Goal: Task Accomplishment & Management: Manage account settings

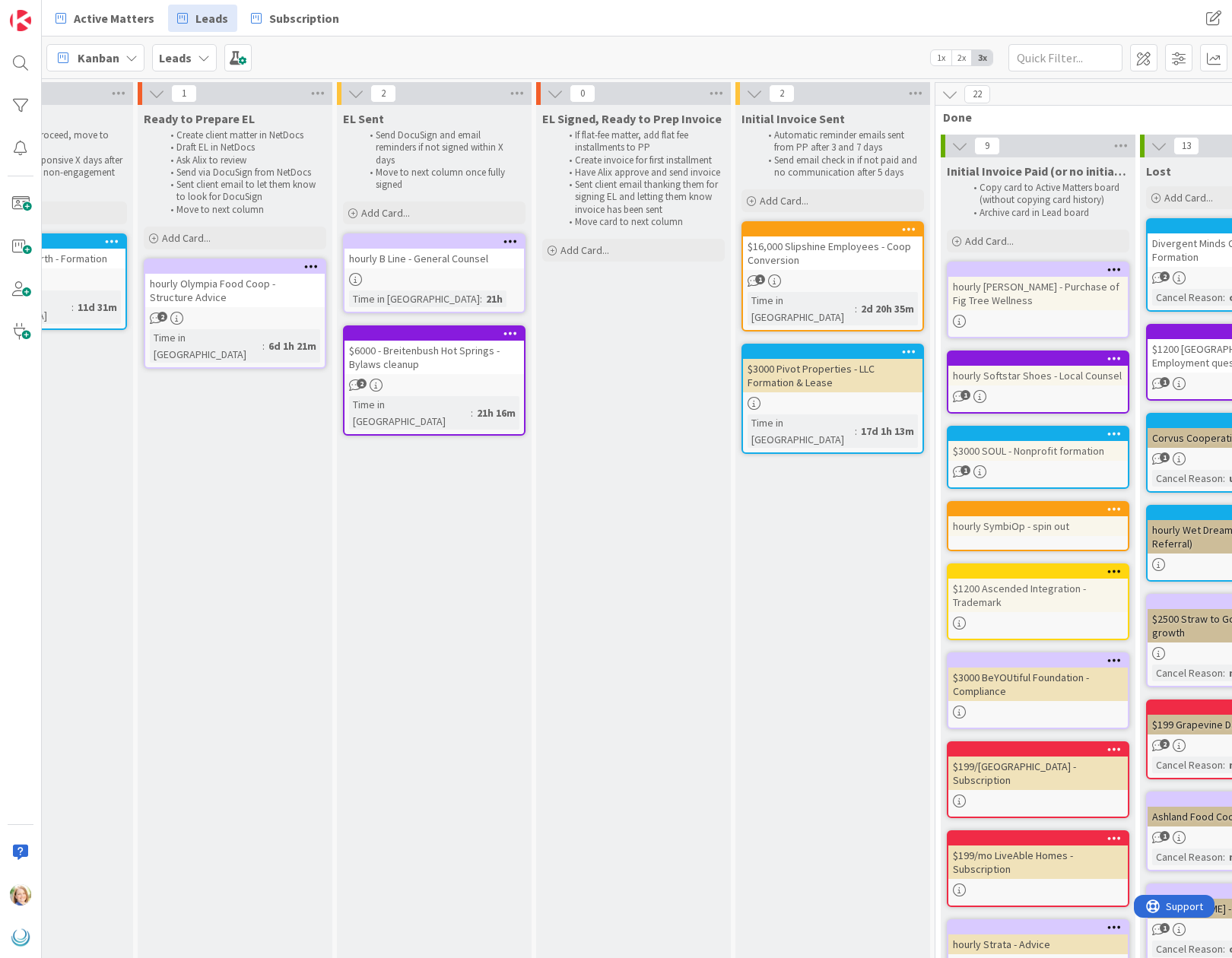
scroll to position [0, 1299]
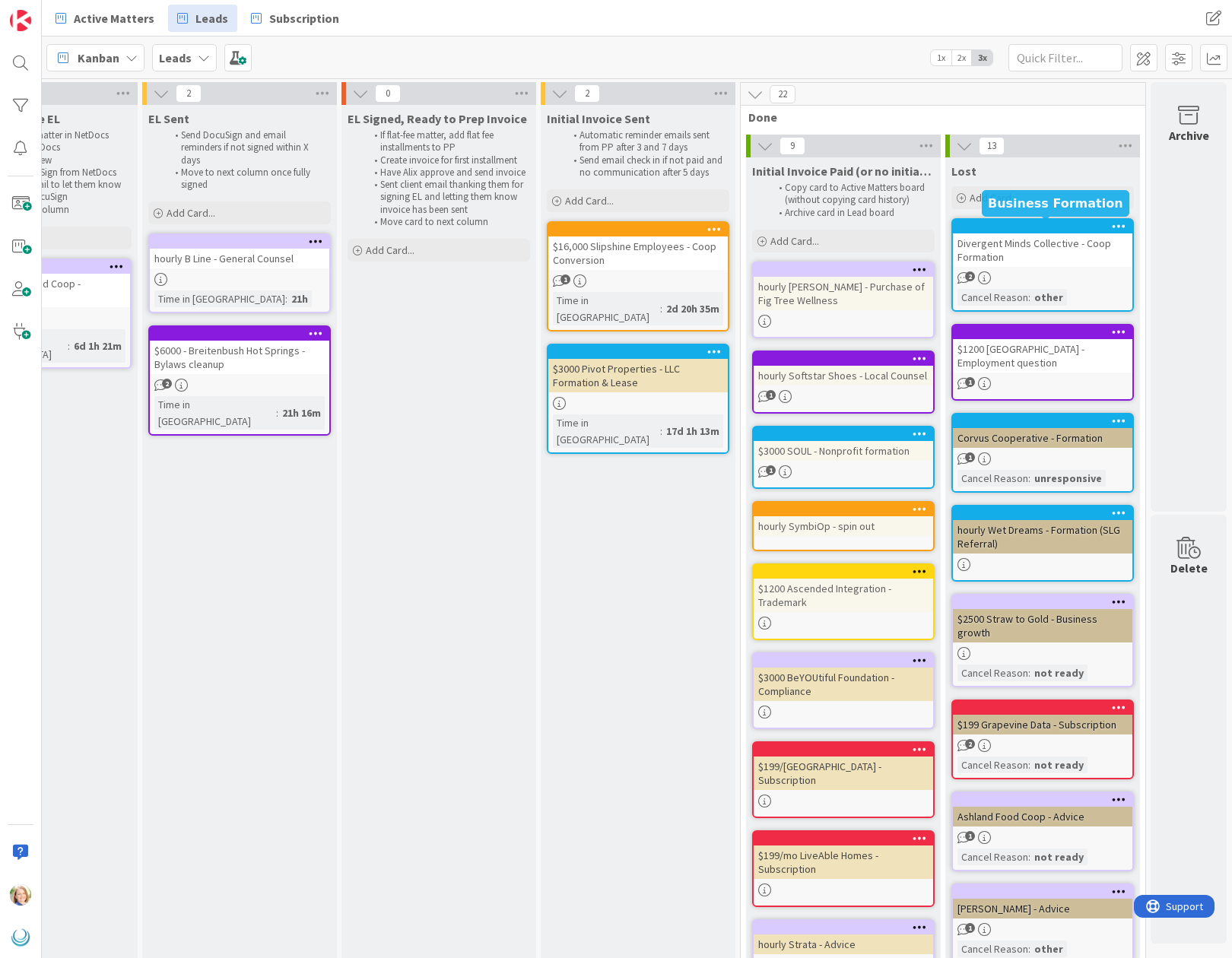
click at [996, 230] on div at bounding box center [1046, 226] width 173 height 10
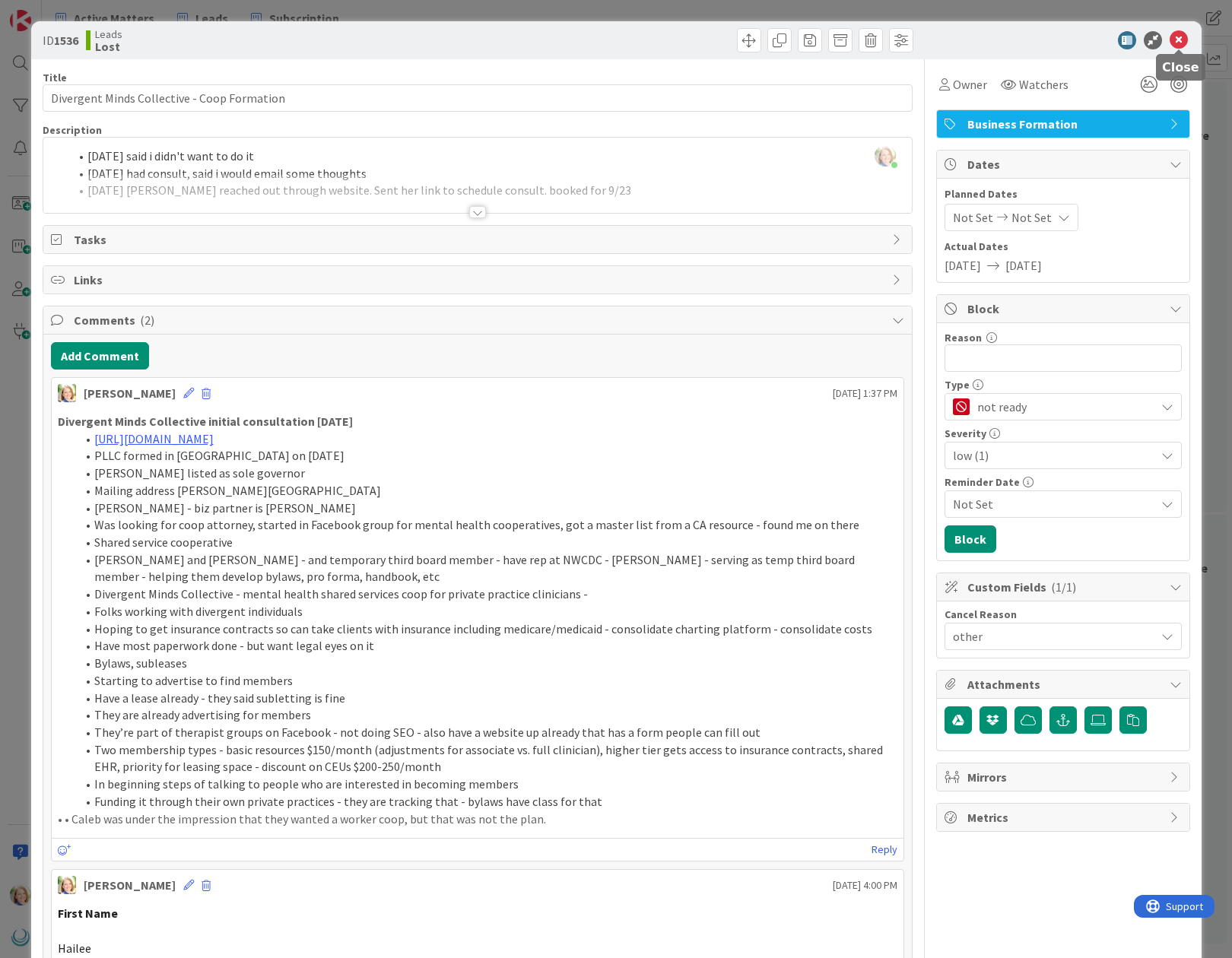
click at [1179, 43] on icon at bounding box center [1178, 40] width 18 height 18
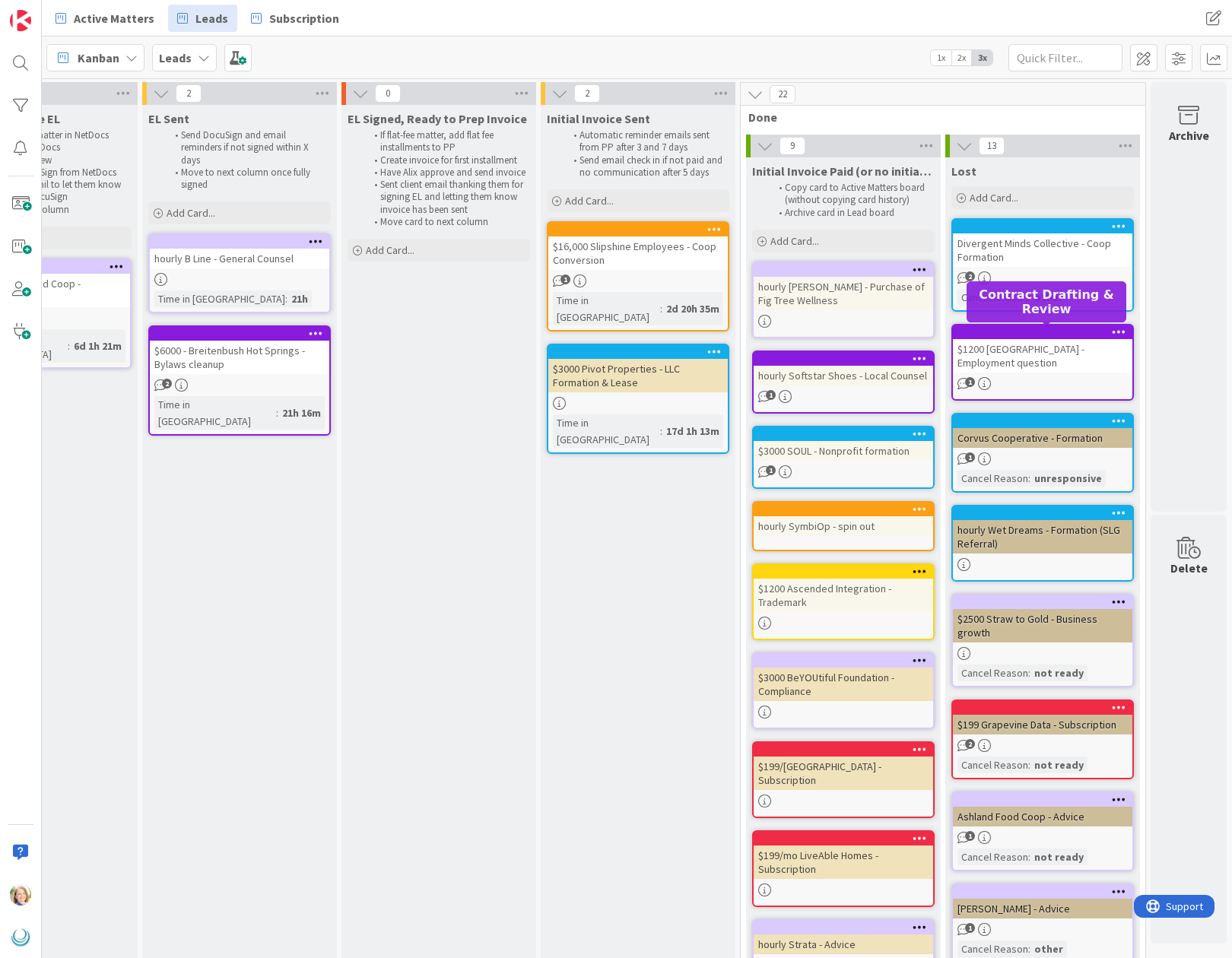
click at [1044, 335] on div at bounding box center [1046, 332] width 173 height 10
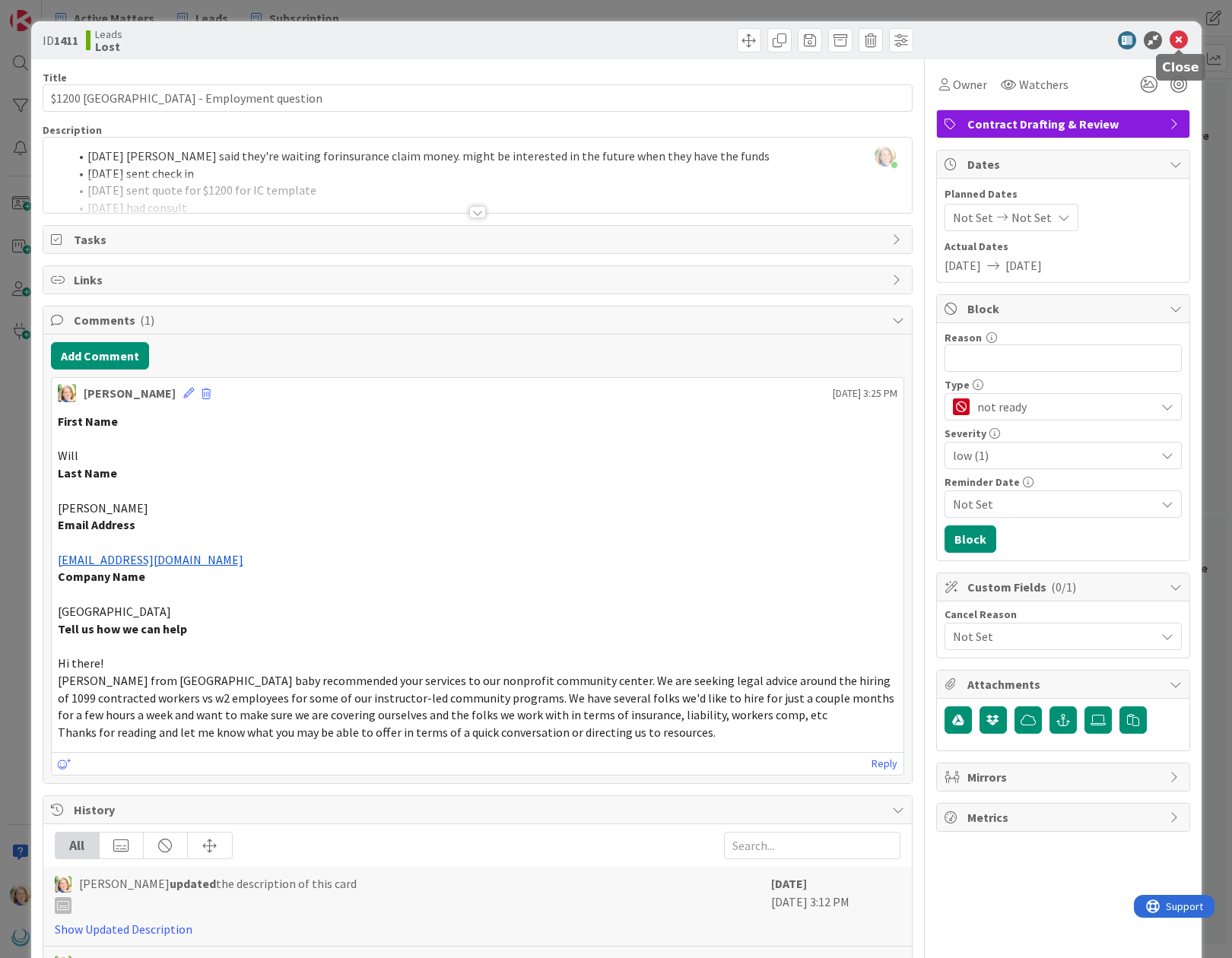
click at [1184, 43] on icon at bounding box center [1178, 40] width 18 height 18
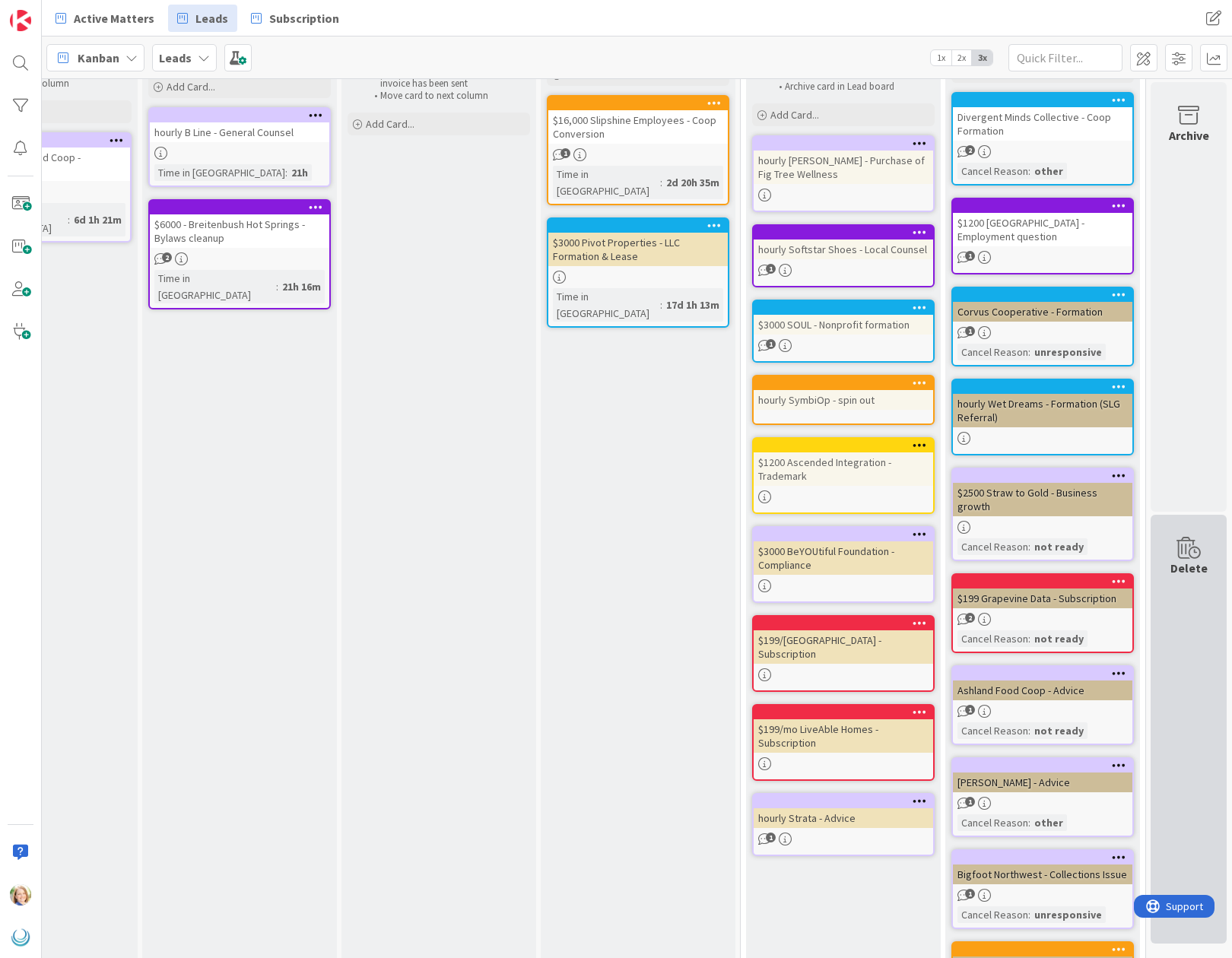
scroll to position [240, 1299]
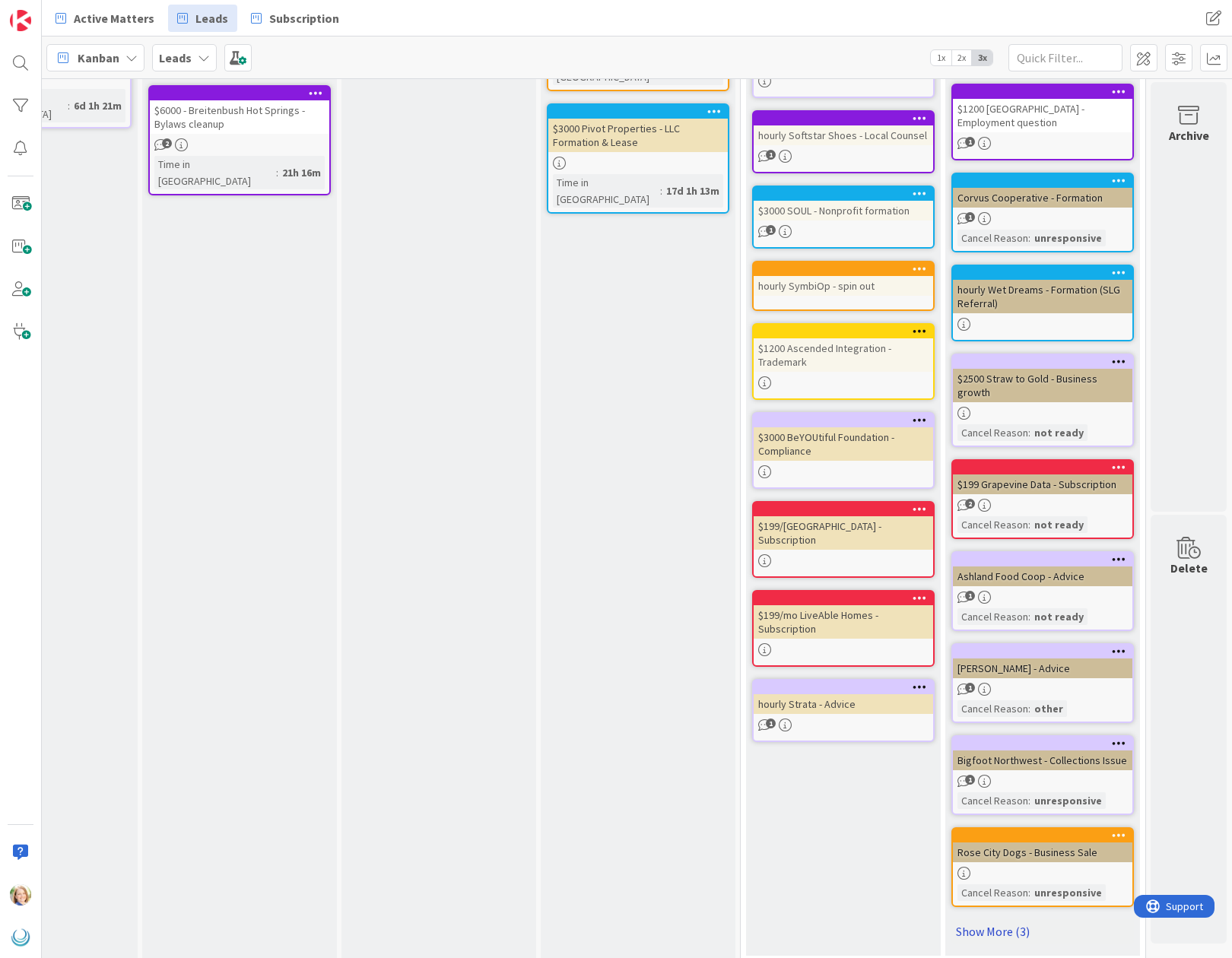
click at [988, 920] on link "Show More (3)" at bounding box center [1042, 931] width 182 height 24
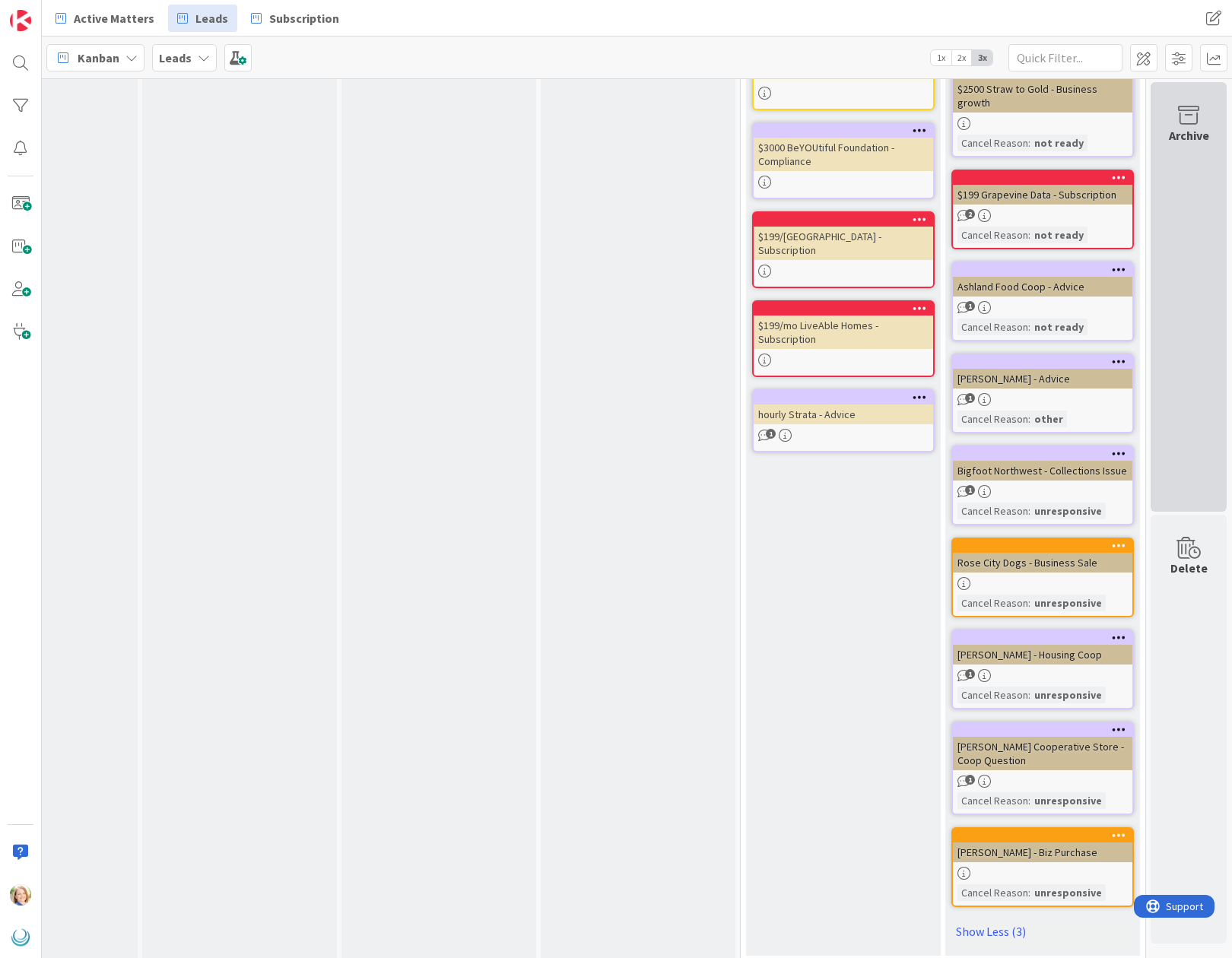
scroll to position [0, 1299]
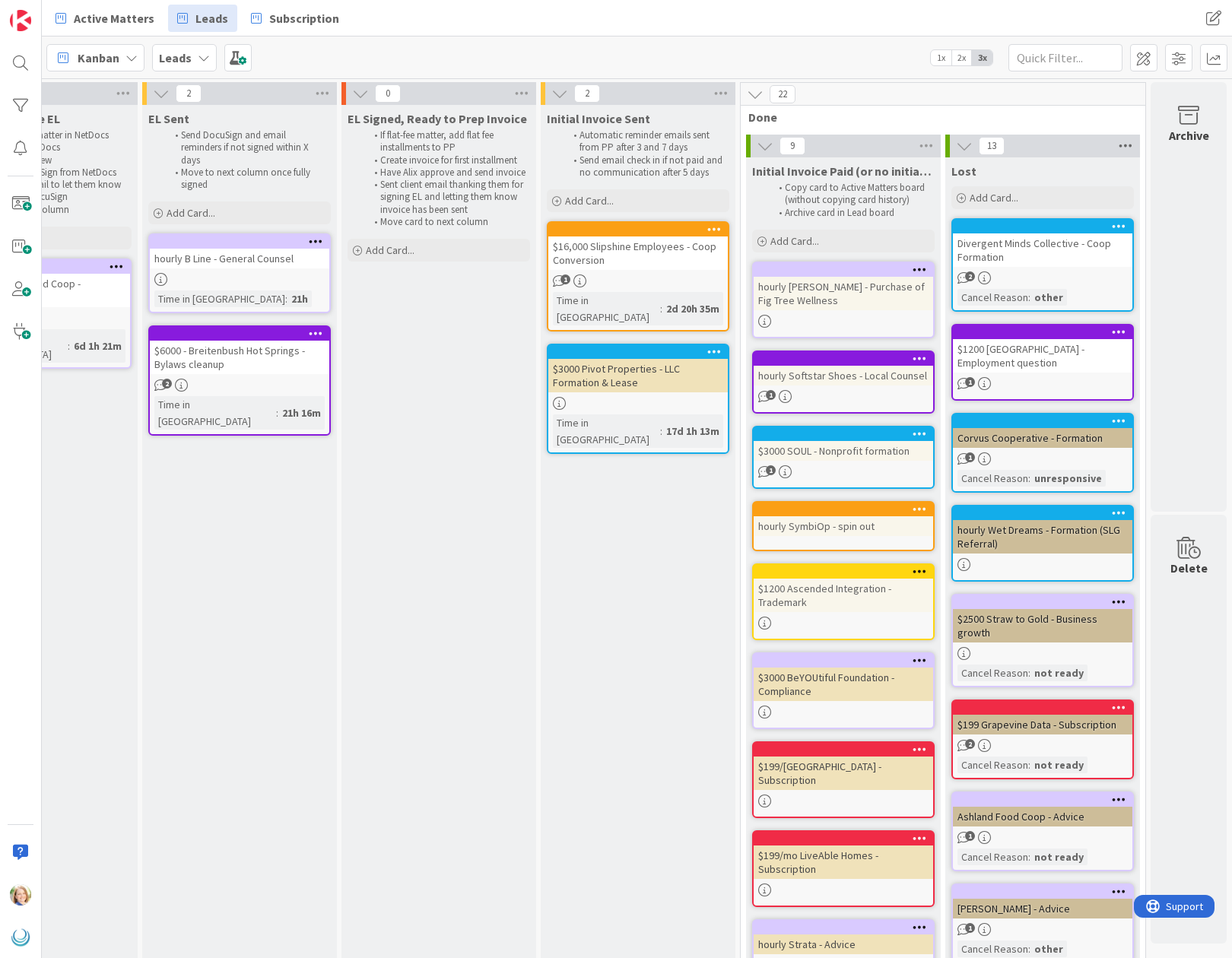
click at [1124, 145] on icon at bounding box center [1125, 146] width 20 height 22
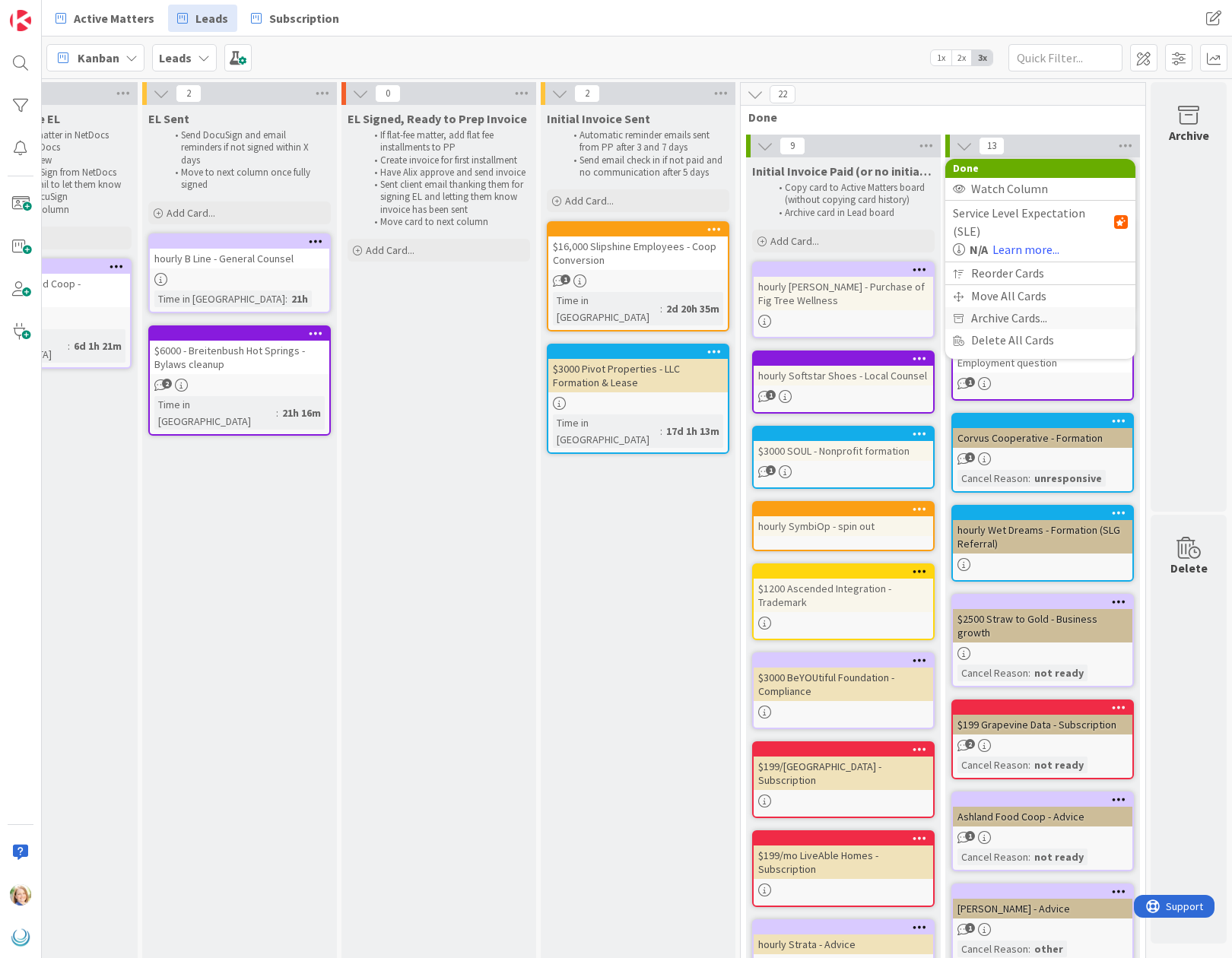
click at [1034, 307] on span "Archive Cards..." at bounding box center [1009, 318] width 76 height 22
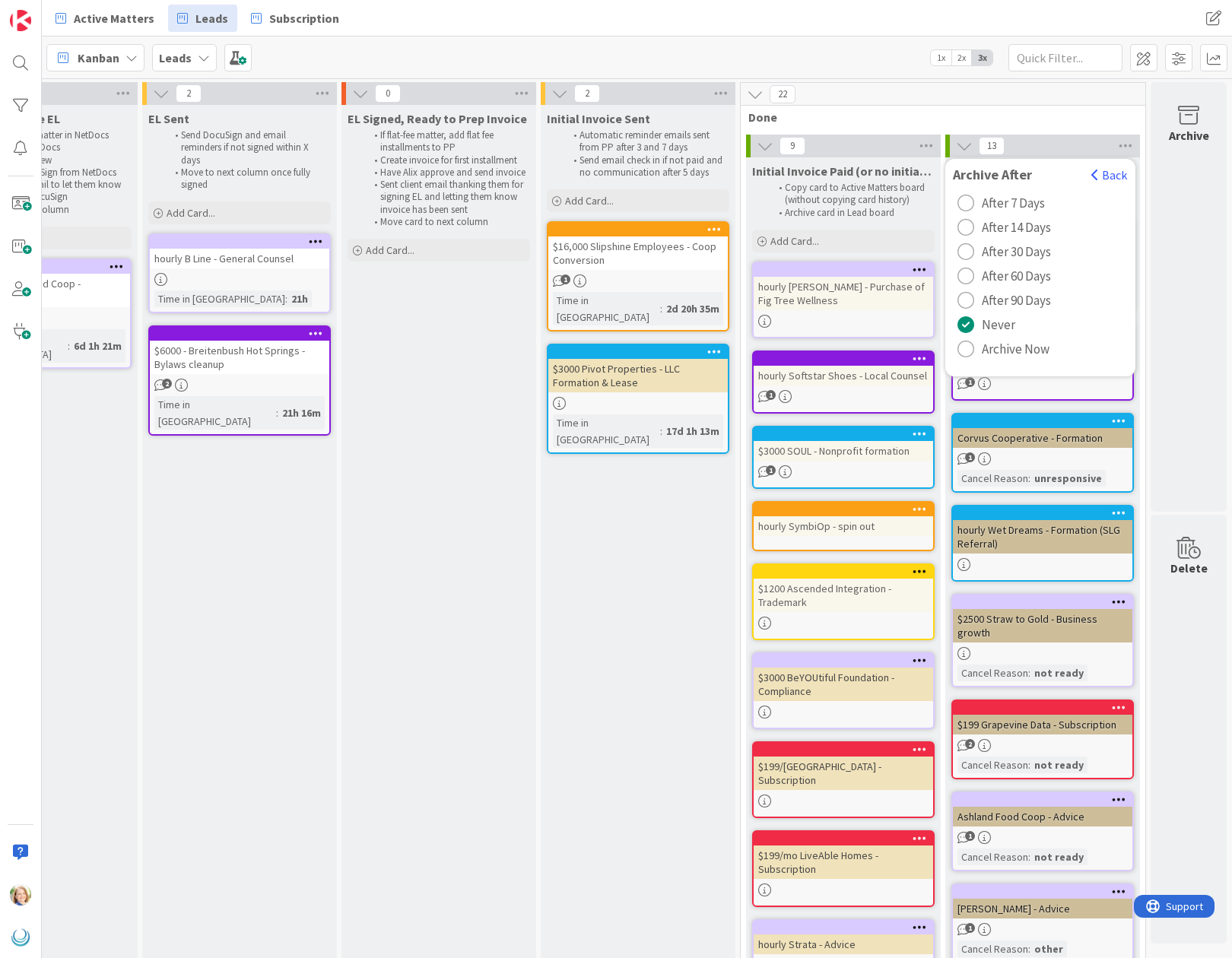
click at [966, 349] on div "radio" at bounding box center [965, 349] width 16 height 16
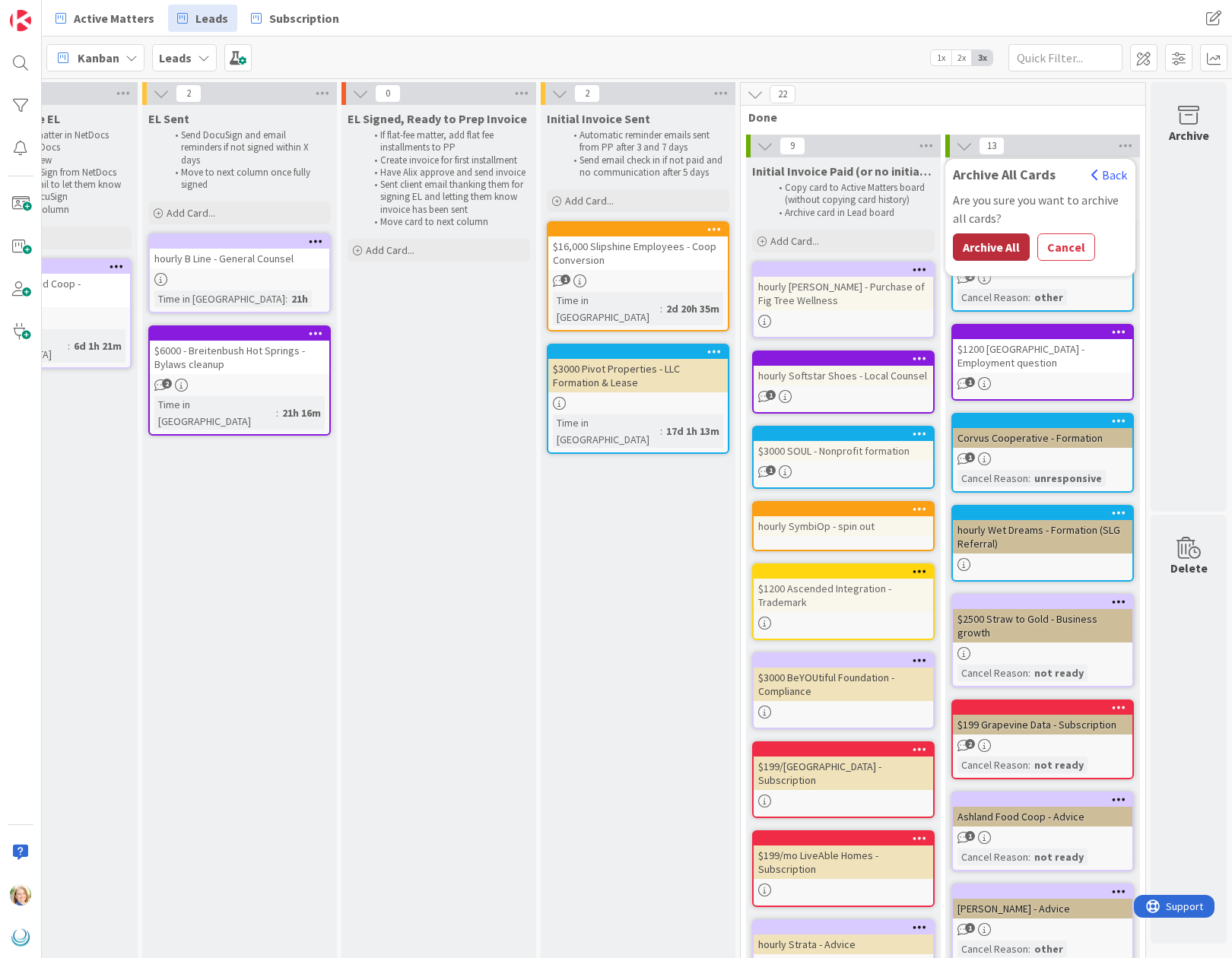
click at [996, 247] on button "Archive All" at bounding box center [991, 247] width 77 height 28
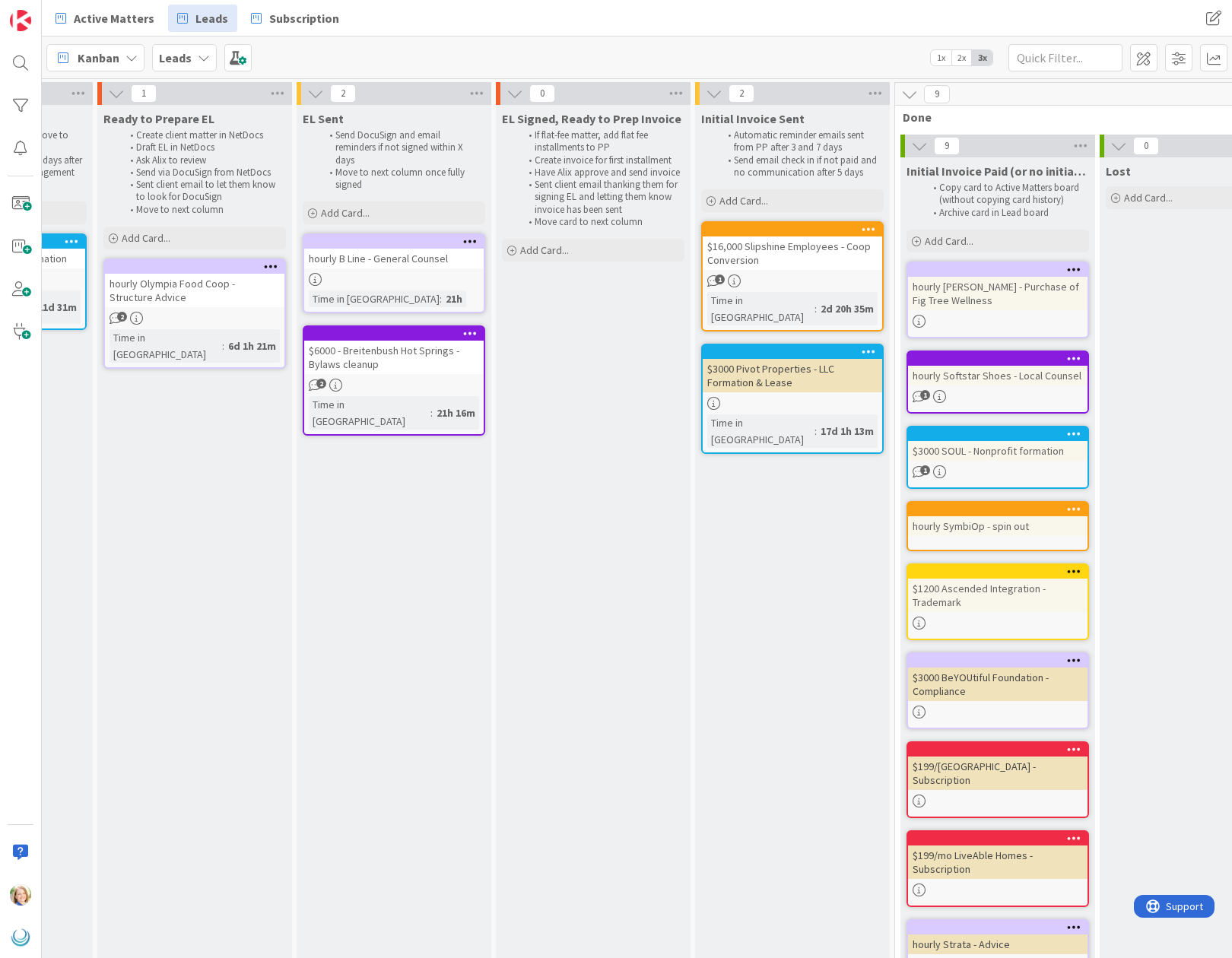
scroll to position [0, 1140]
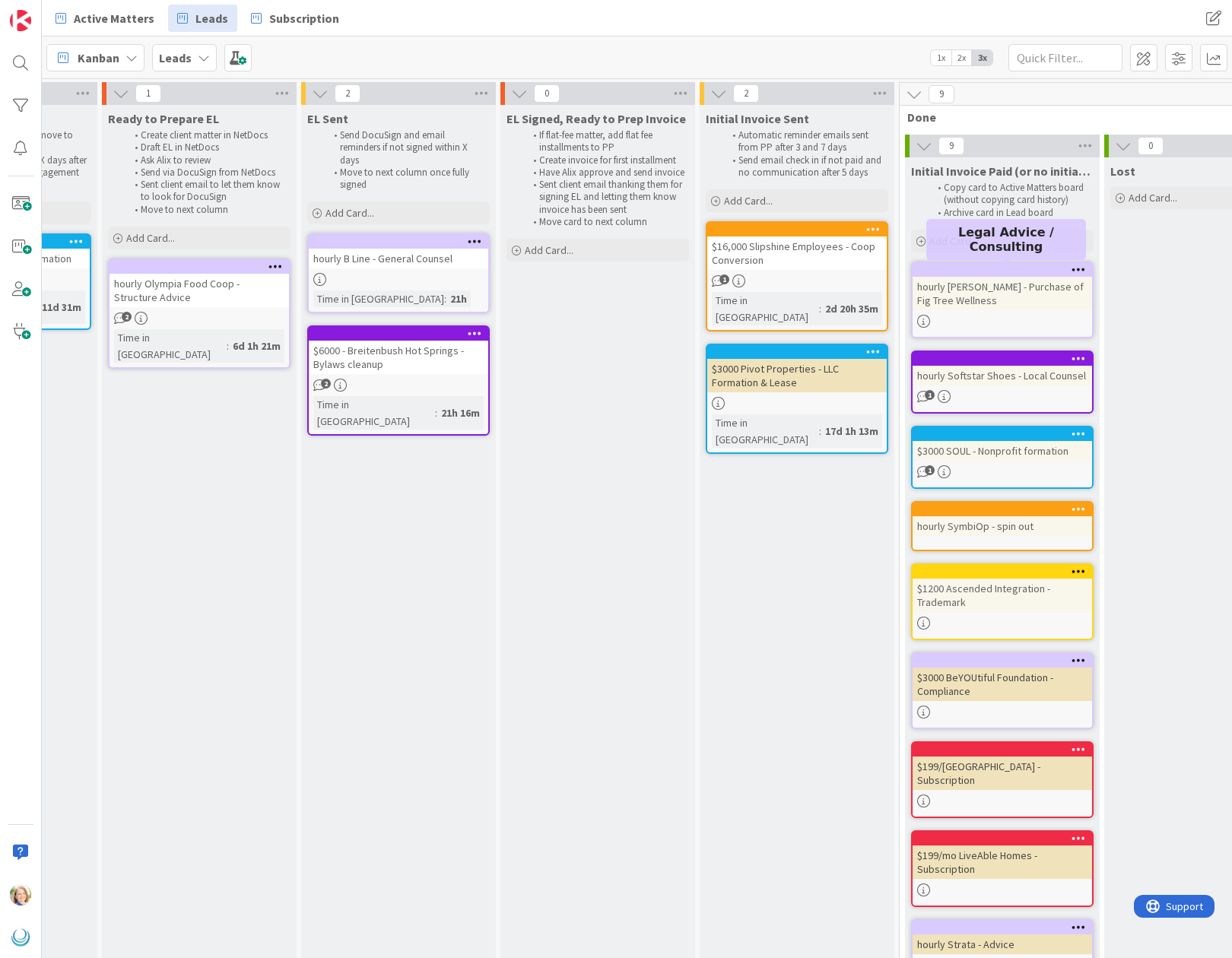
click at [923, 274] on div at bounding box center [1006, 270] width 173 height 10
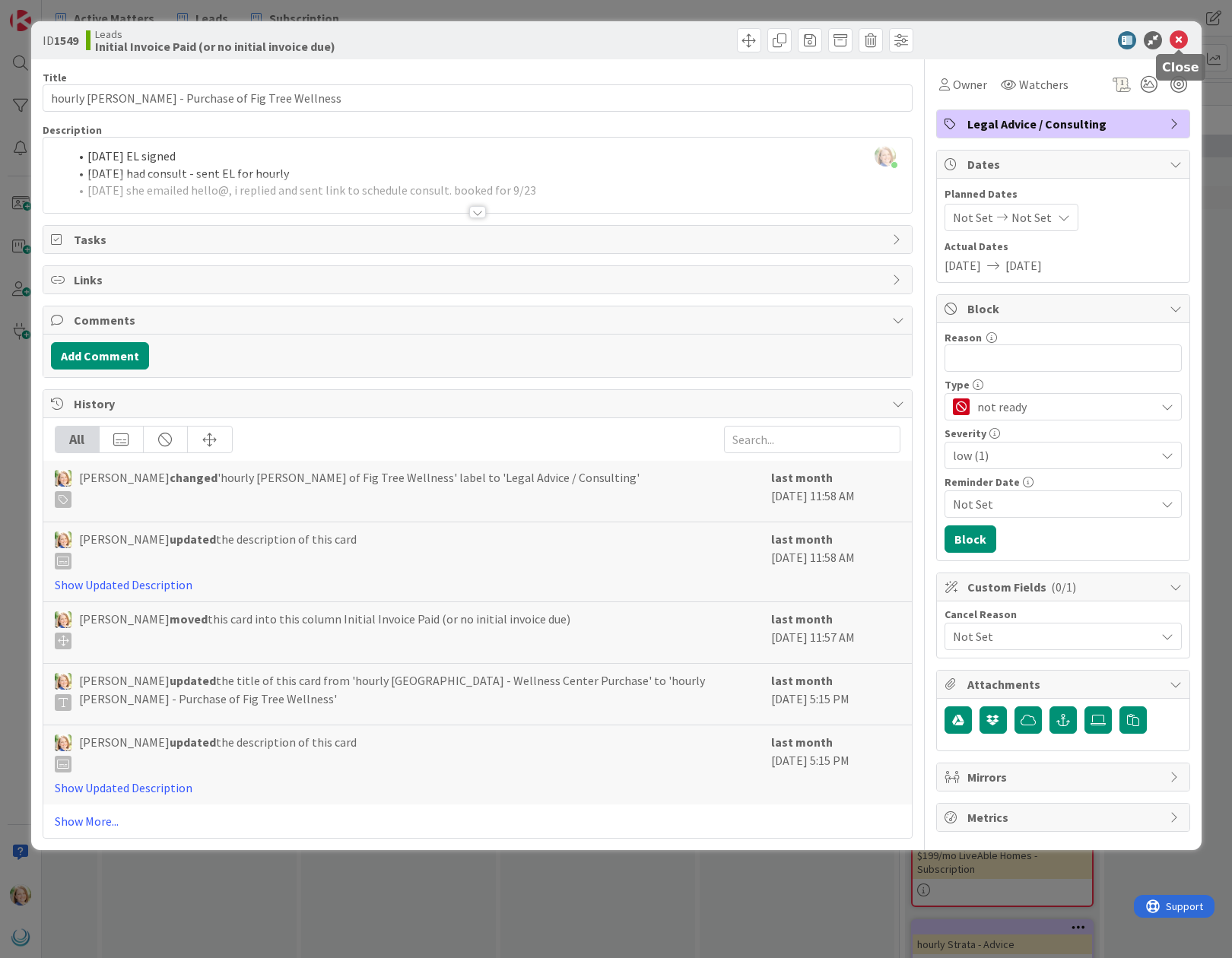
click at [1181, 48] on div at bounding box center [1178, 50] width 9 height 4
click at [1180, 41] on icon at bounding box center [1178, 40] width 18 height 18
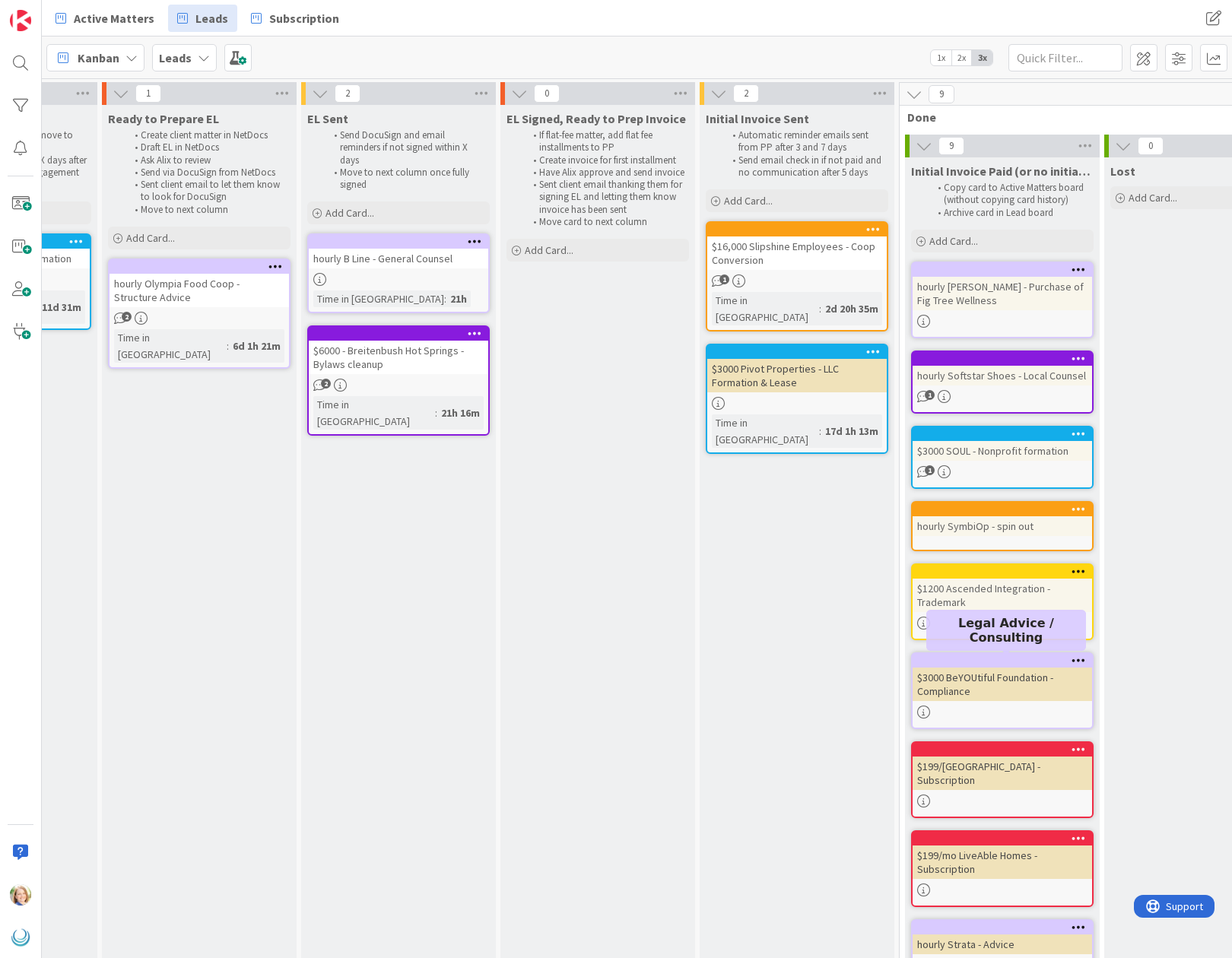
click at [953, 663] on div at bounding box center [1006, 660] width 173 height 10
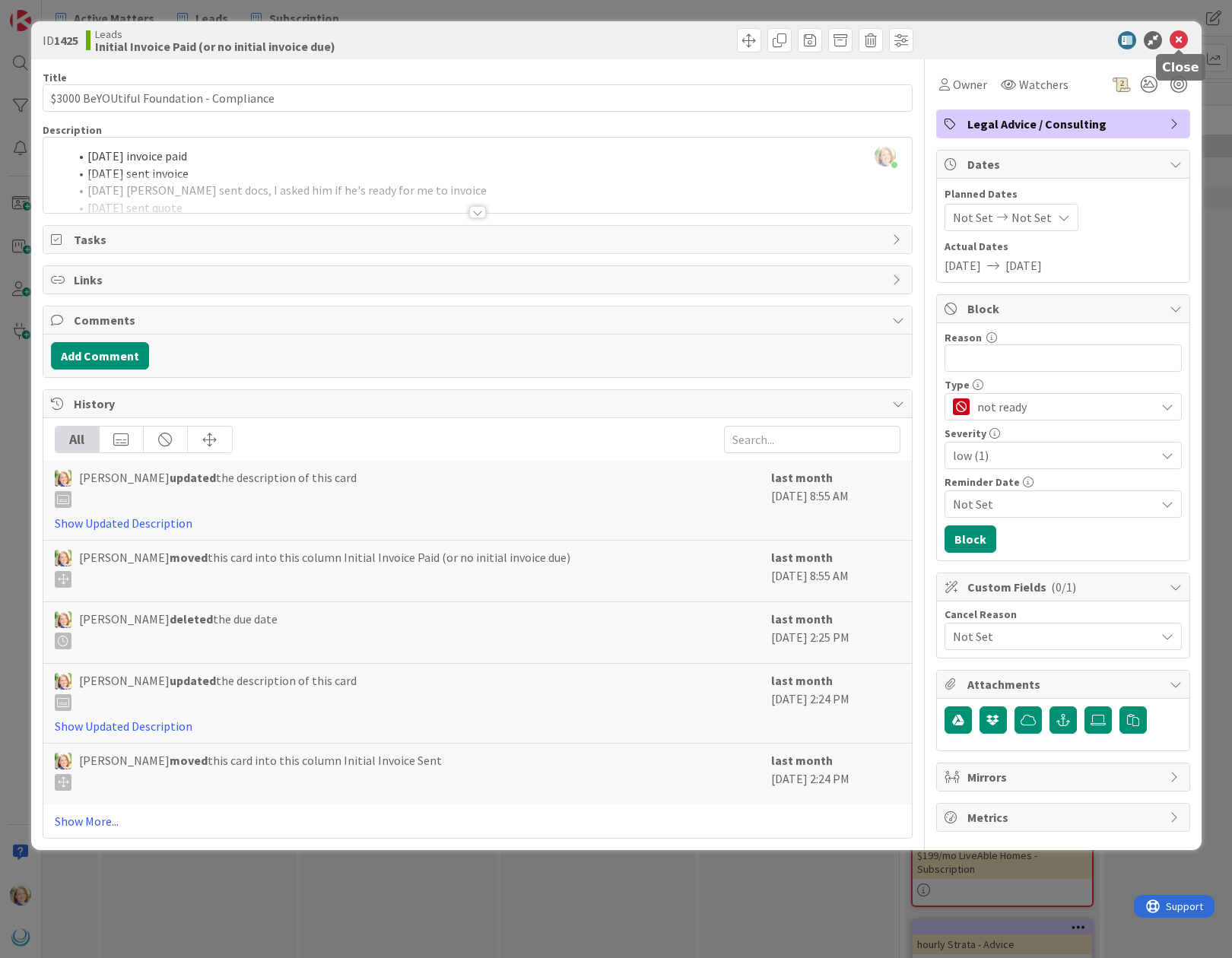
click at [1178, 39] on icon at bounding box center [1178, 40] width 18 height 18
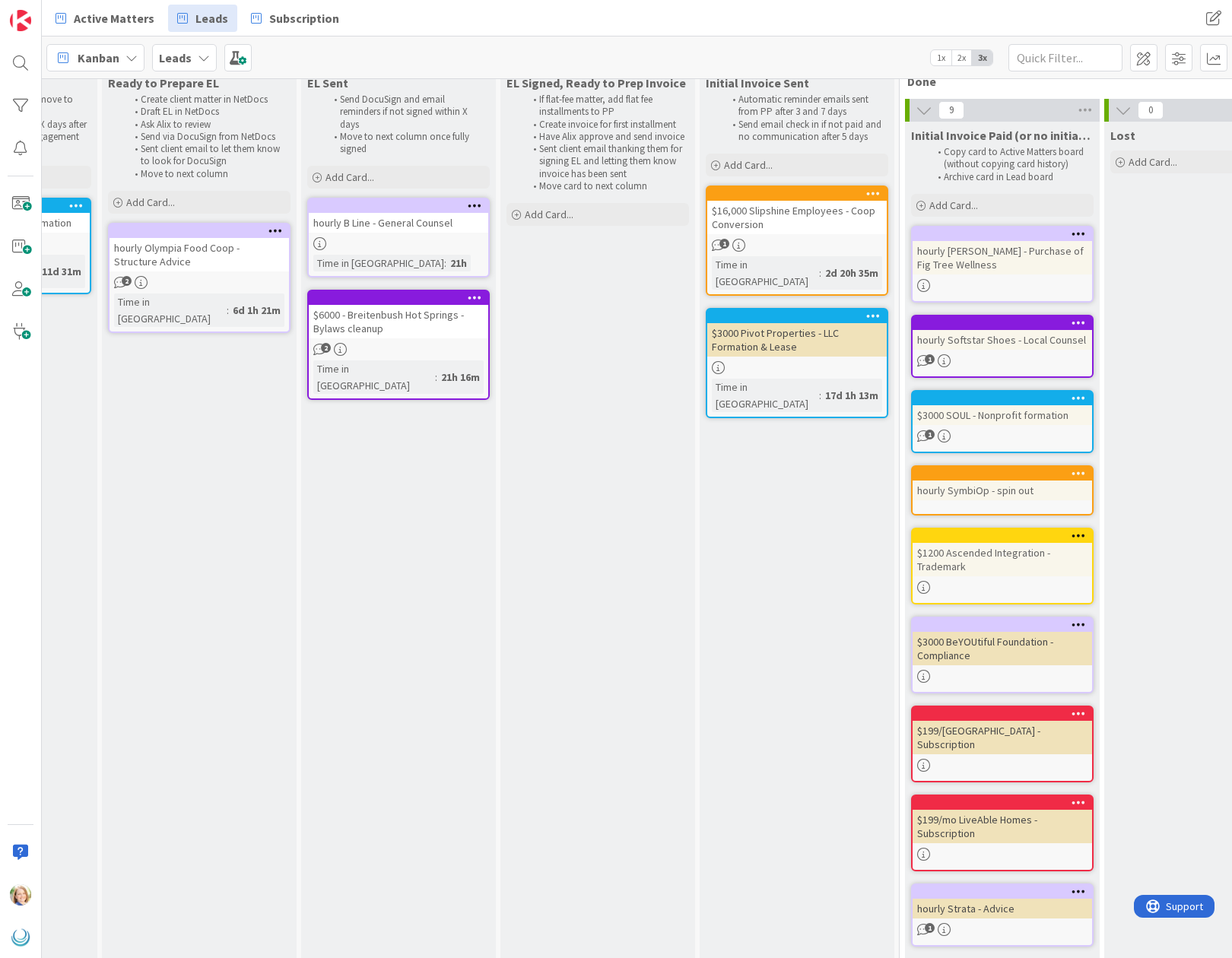
scroll to position [53, 1140]
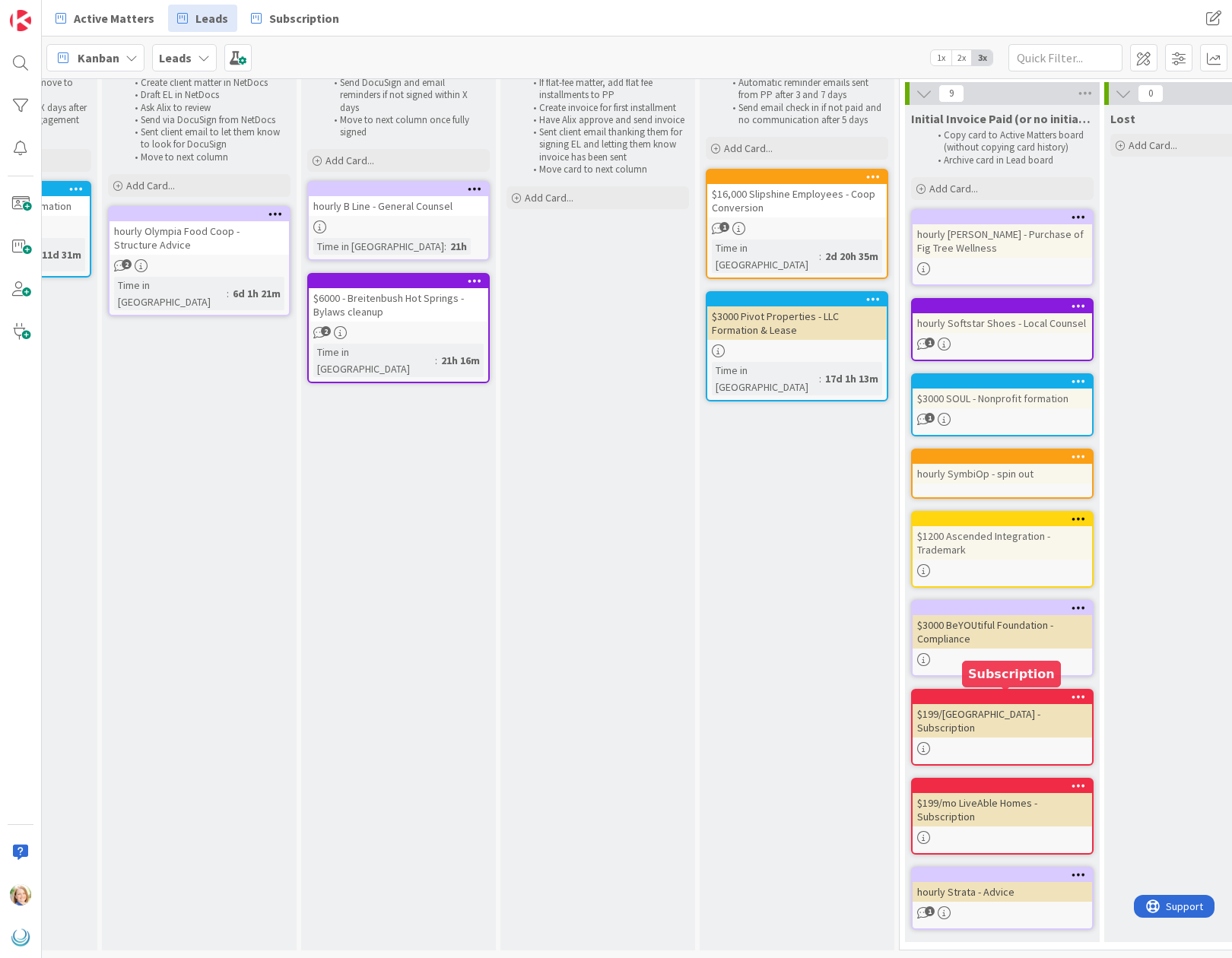
click at [920, 698] on div at bounding box center [1006, 697] width 173 height 10
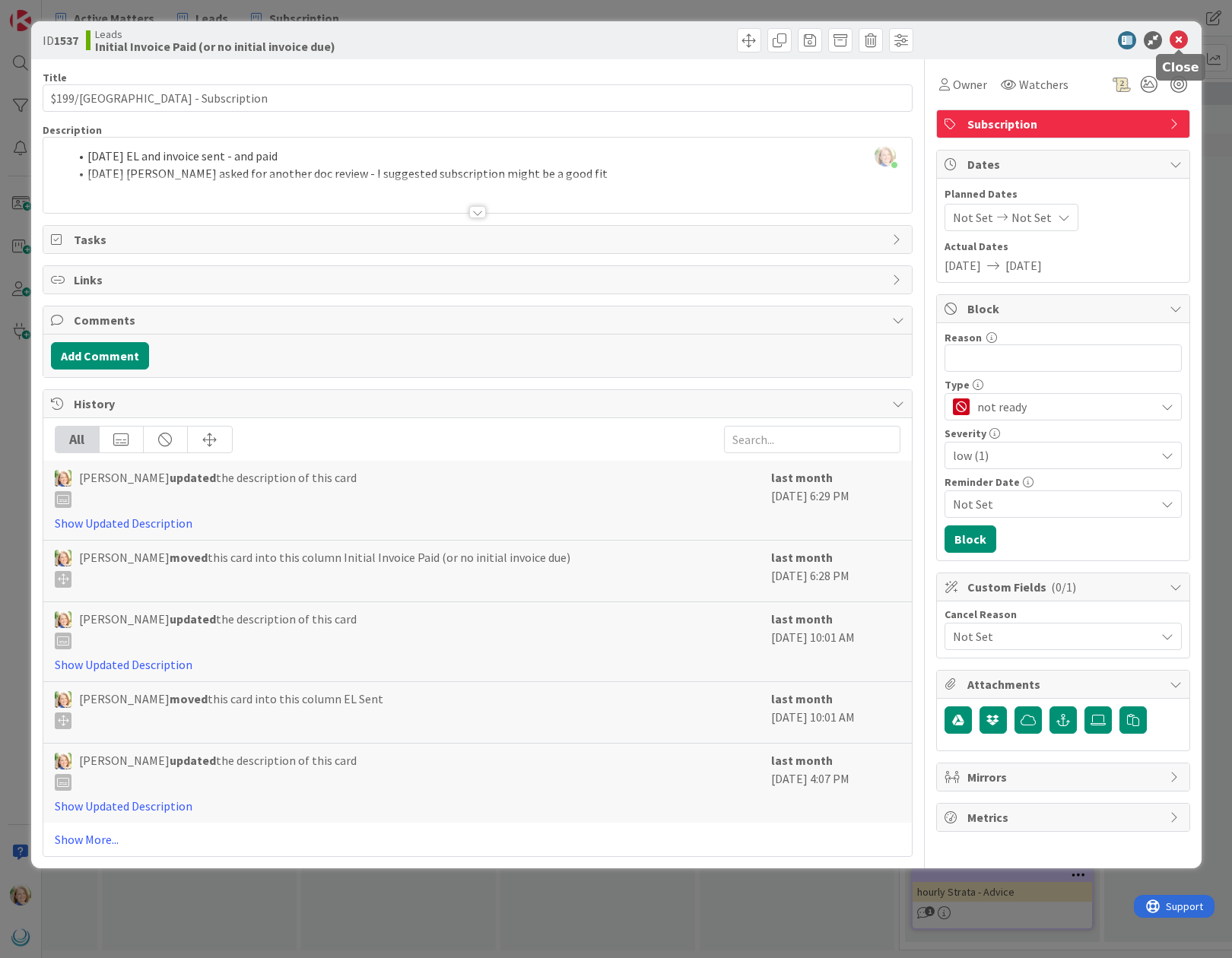
click at [1178, 41] on icon at bounding box center [1178, 40] width 18 height 18
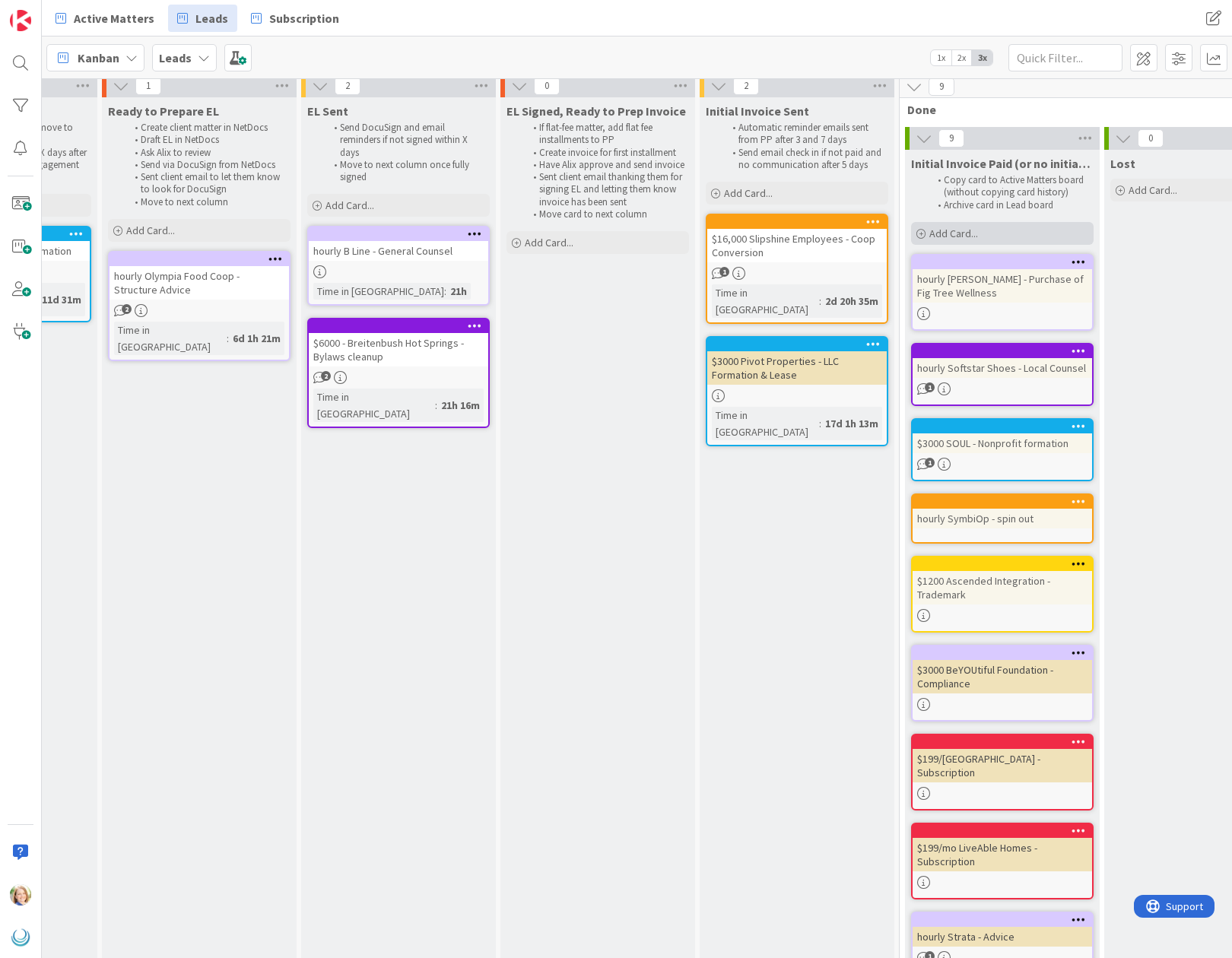
scroll to position [0, 1140]
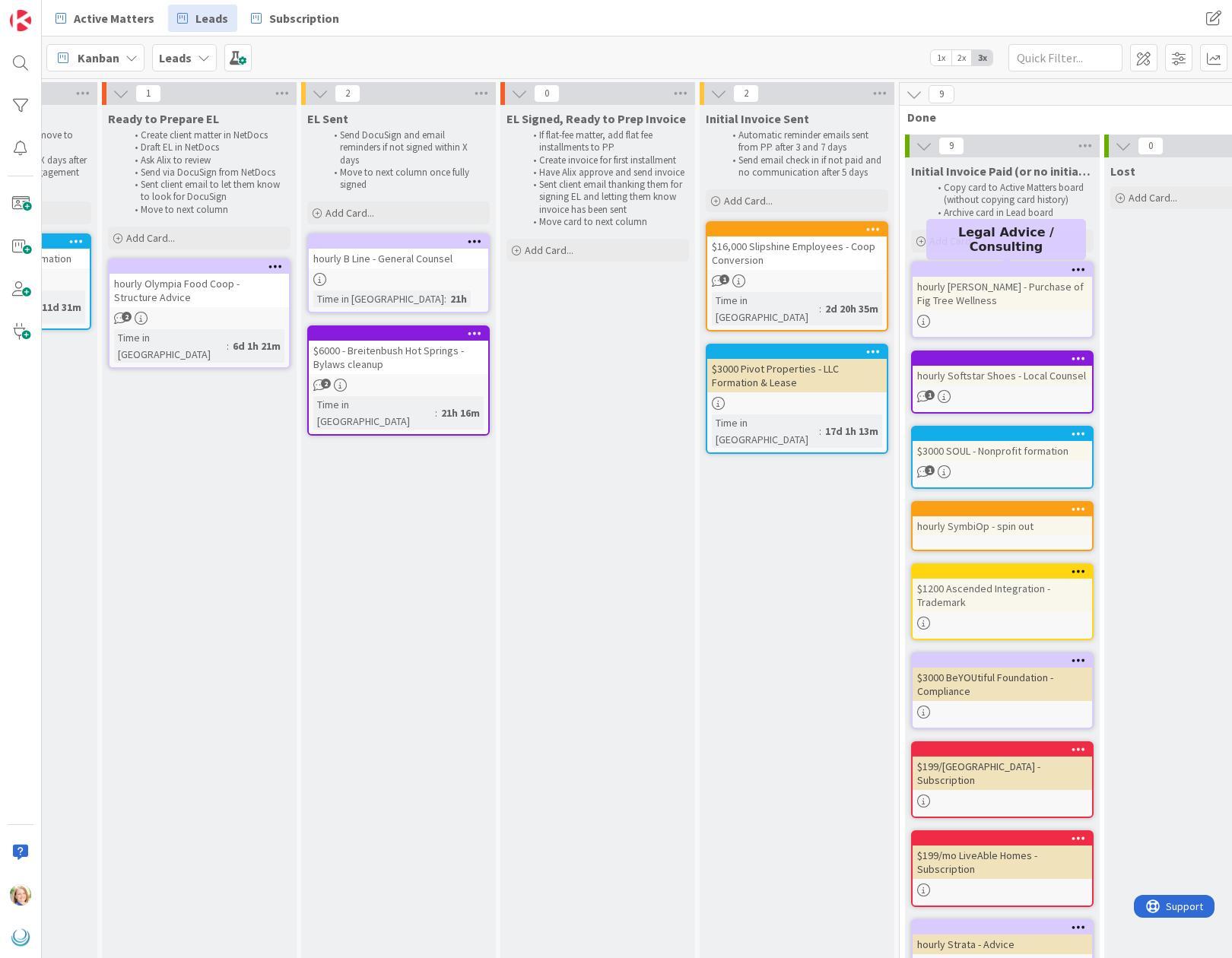
click at [1003, 268] on div at bounding box center [1006, 270] width 173 height 10
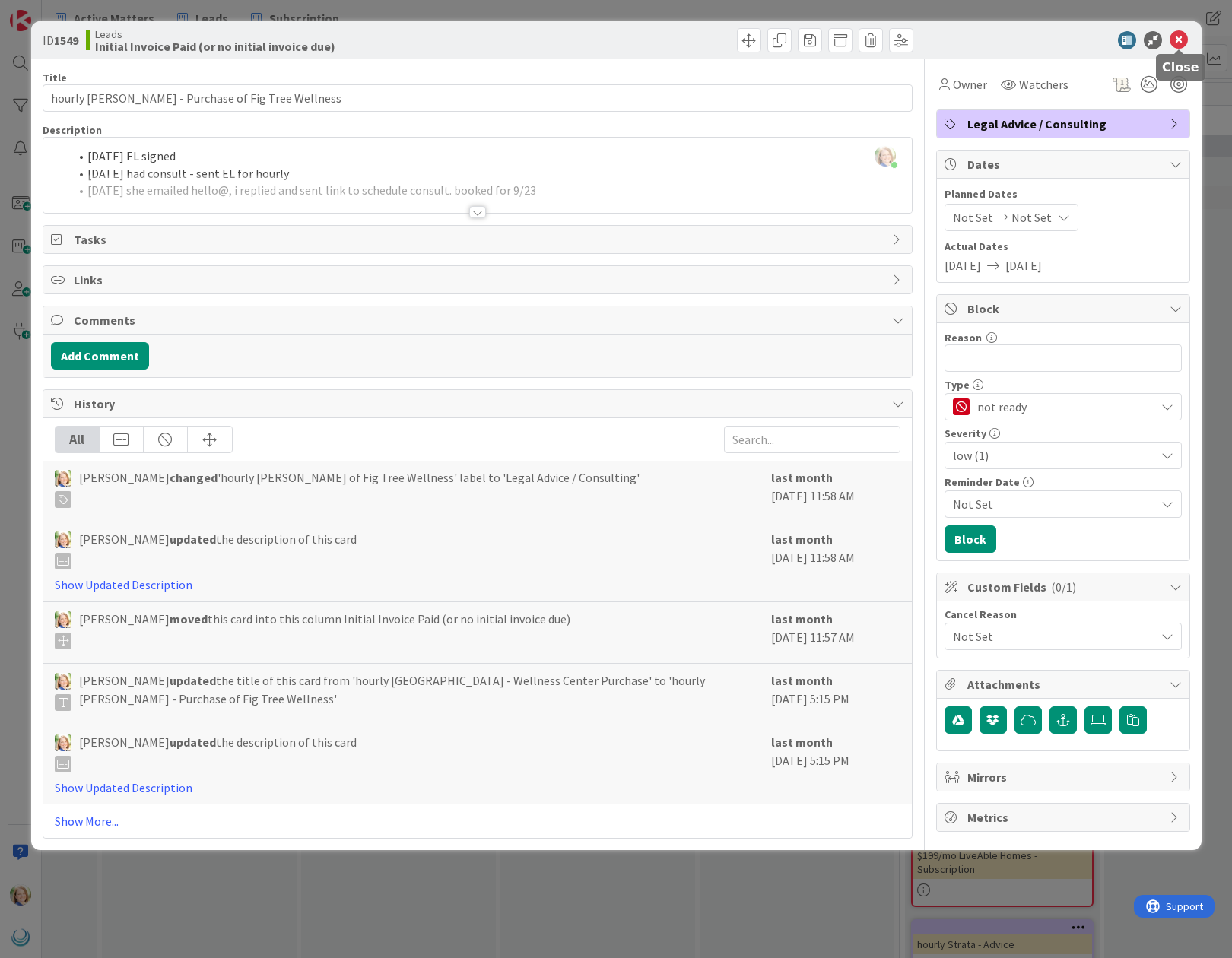
click at [1178, 41] on icon at bounding box center [1178, 40] width 18 height 18
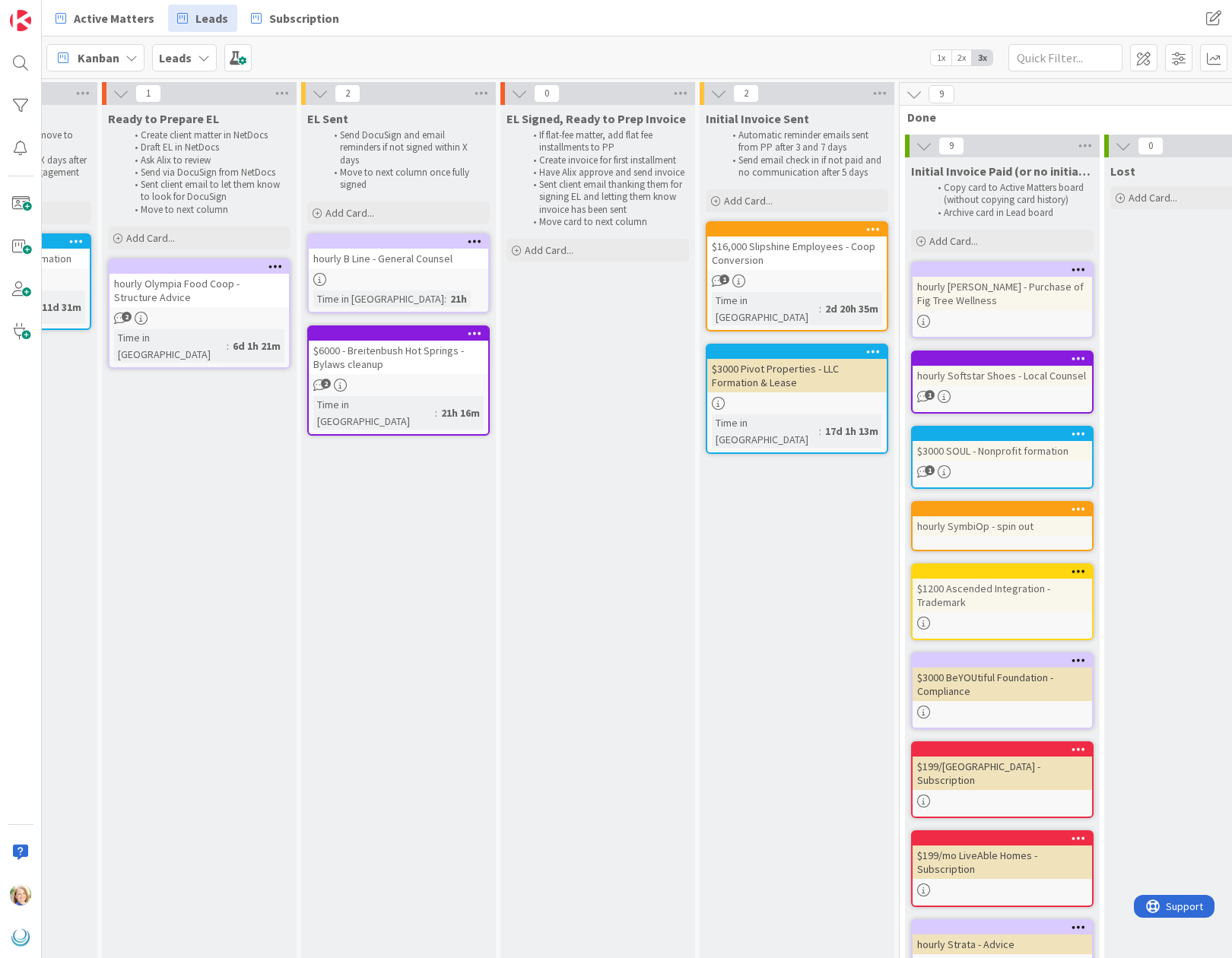
click at [1089, 173] on span "Initial Invoice Paid (or no initial invoice due)" at bounding box center [1001, 171] width 182 height 16
click at [1087, 144] on icon at bounding box center [1085, 146] width 20 height 22
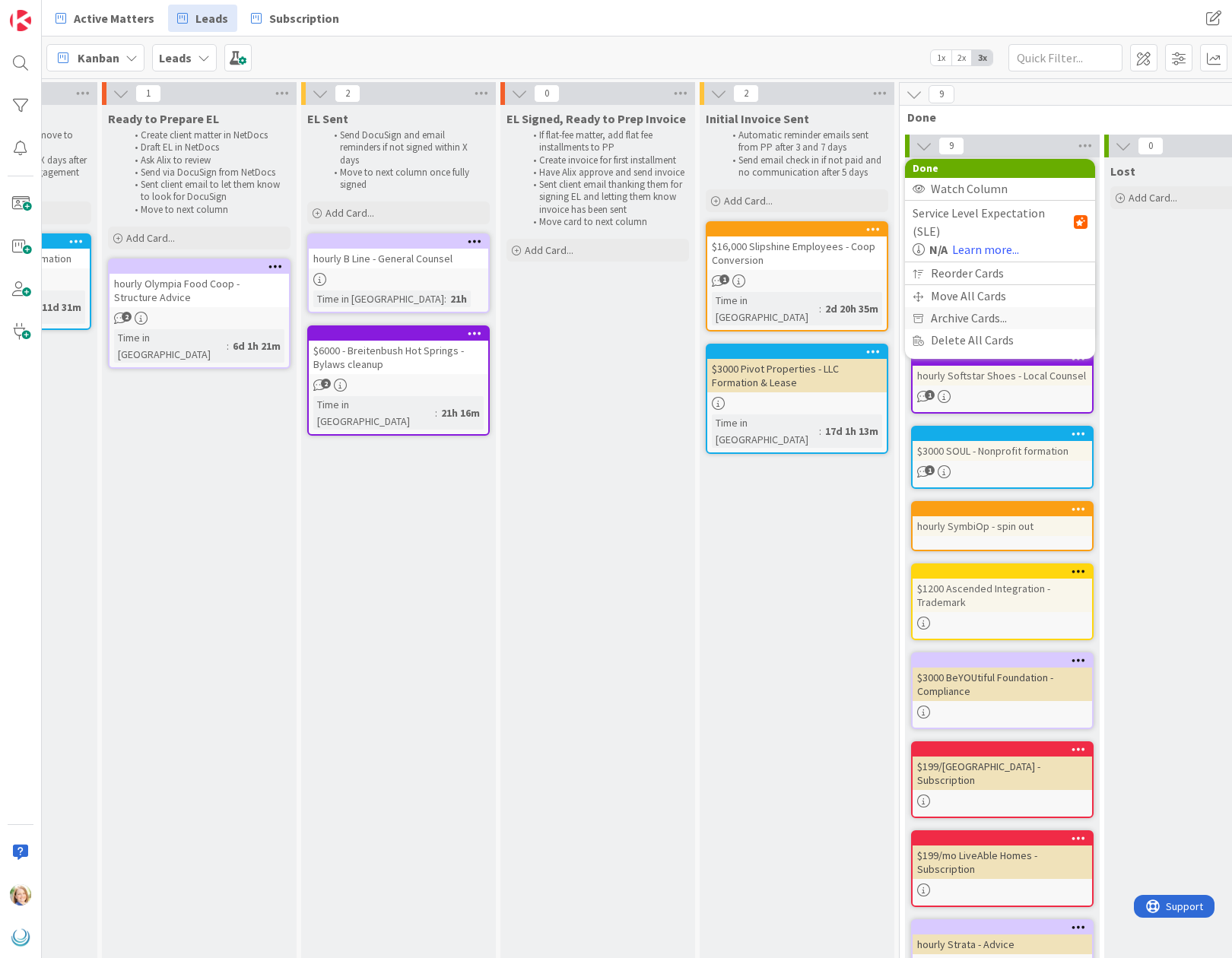
click at [995, 307] on span "Archive Cards..." at bounding box center [969, 318] width 76 height 22
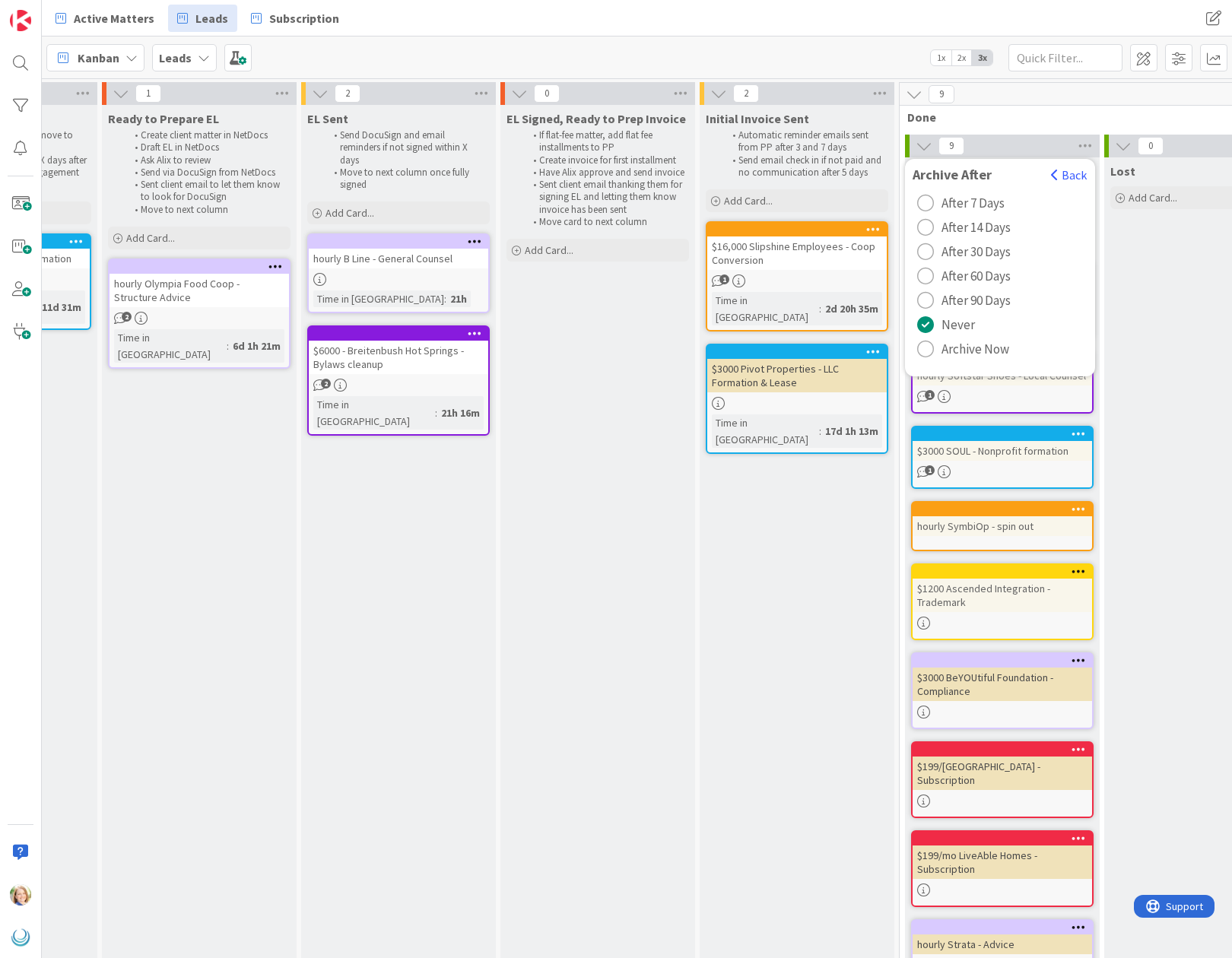
click at [954, 355] on span "Archive Now" at bounding box center [975, 349] width 67 height 22
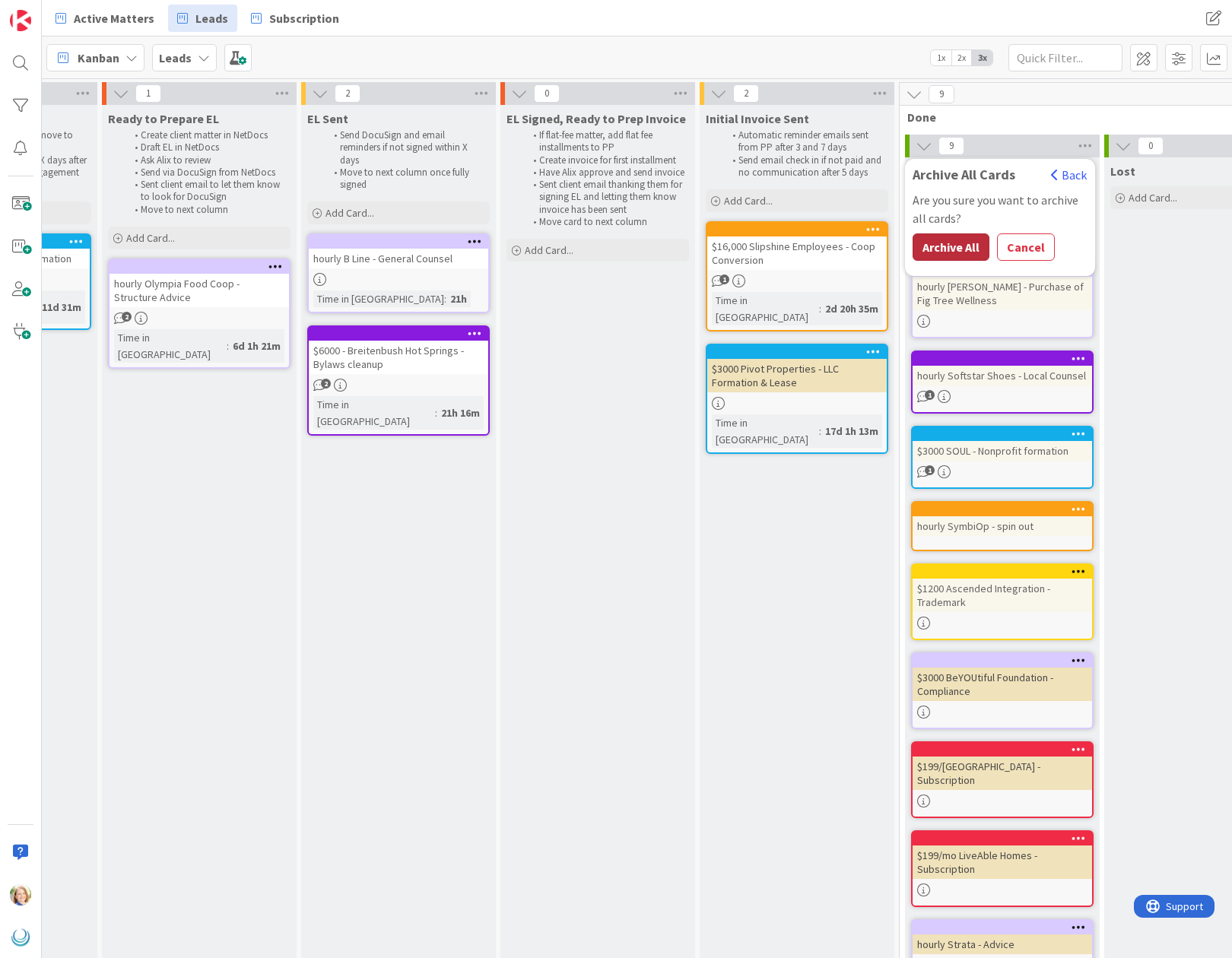
click at [951, 246] on button "Archive All" at bounding box center [951, 247] width 77 height 28
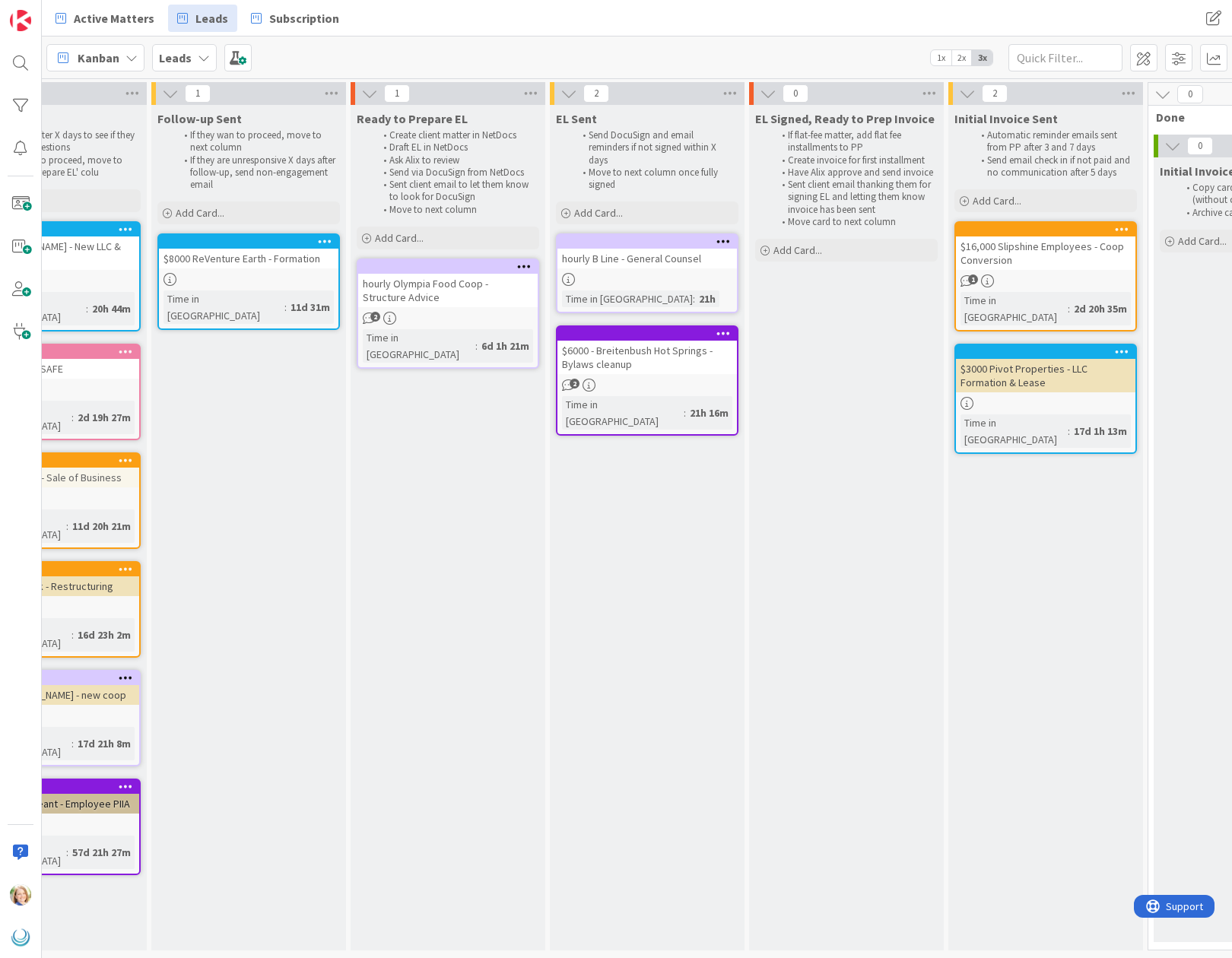
scroll to position [0, 845]
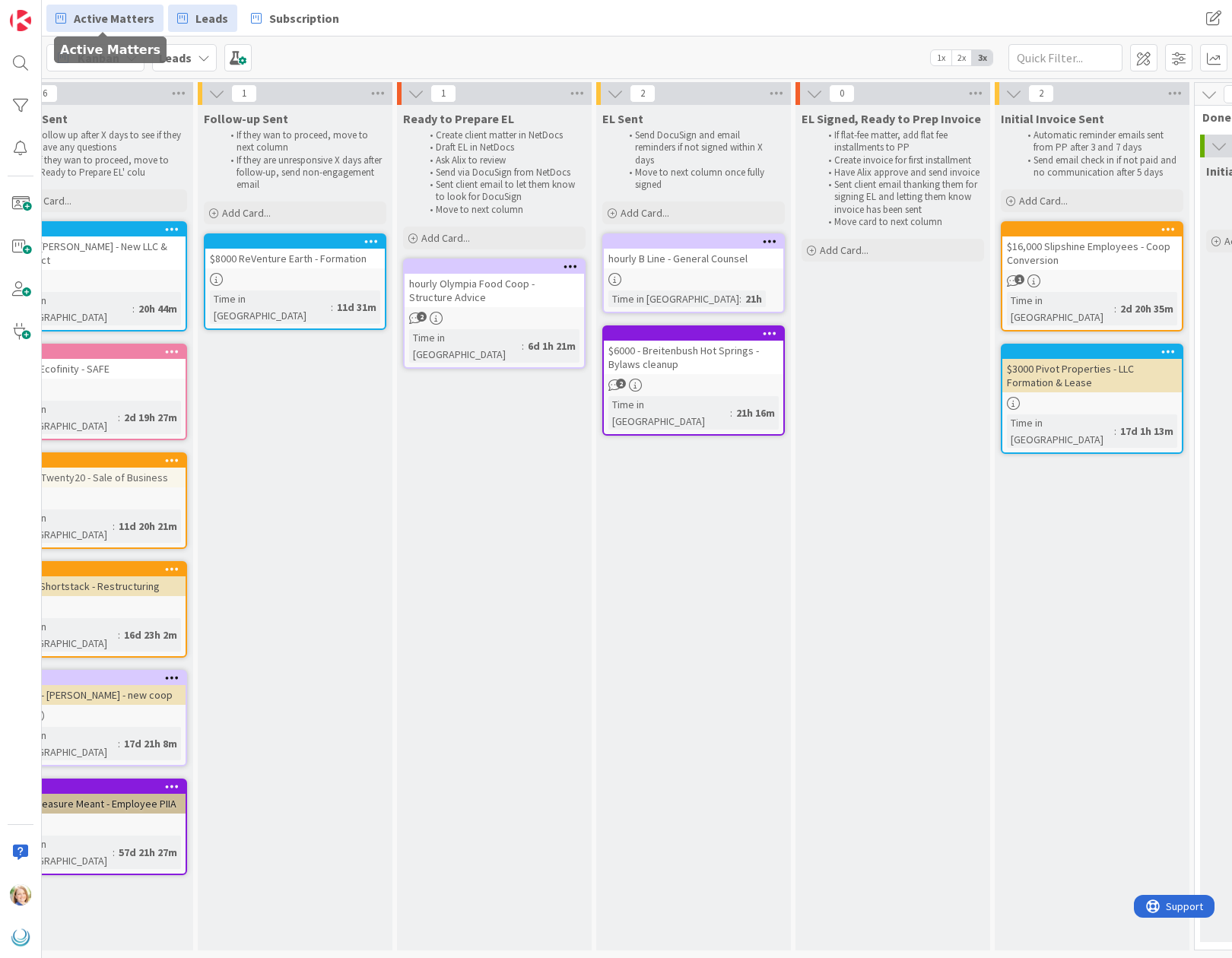
click at [94, 21] on span "Active Matters" at bounding box center [113, 18] width 80 height 18
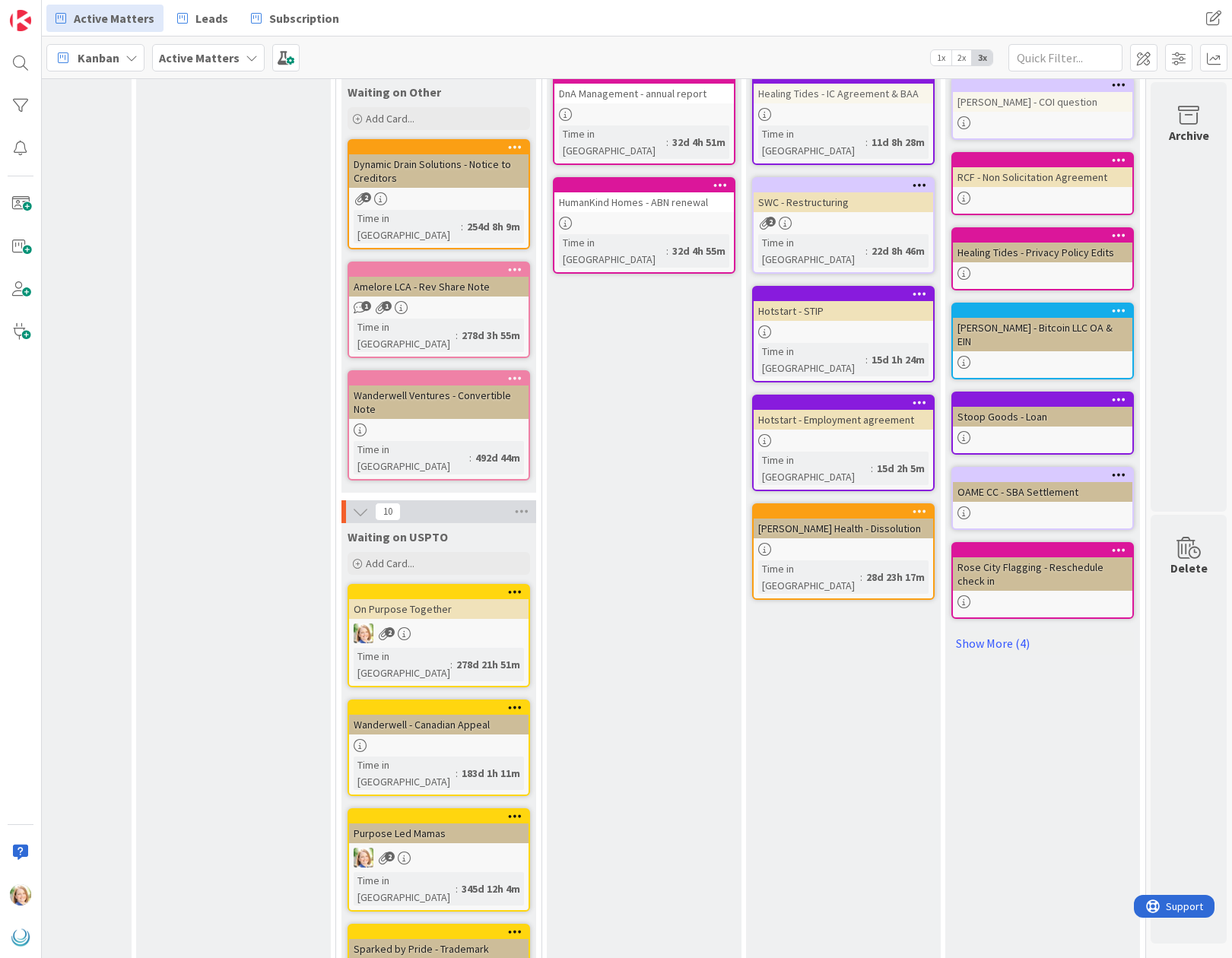
scroll to position [369, 1511]
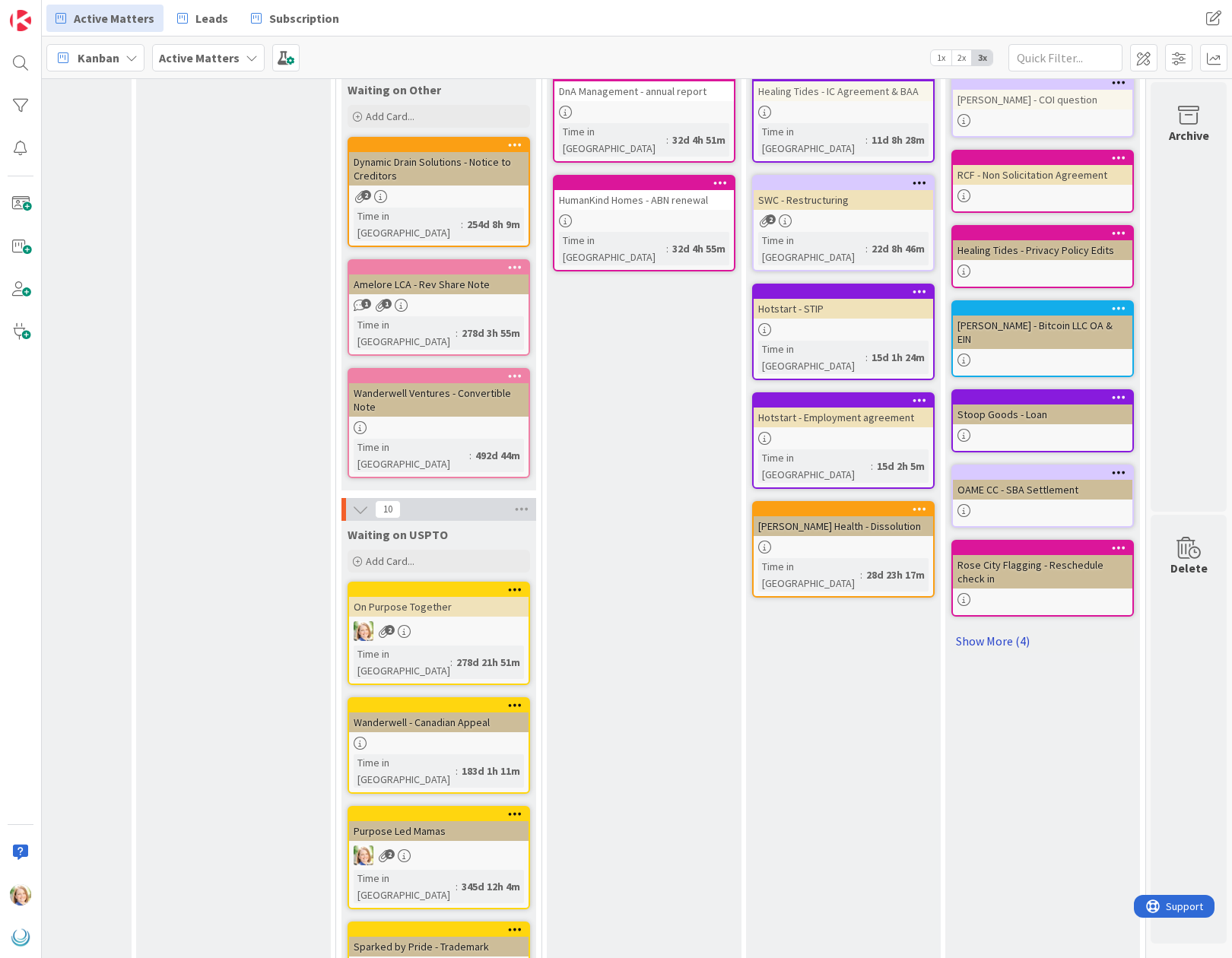
click at [1006, 642] on link "Show More (4)" at bounding box center [1042, 640] width 182 height 24
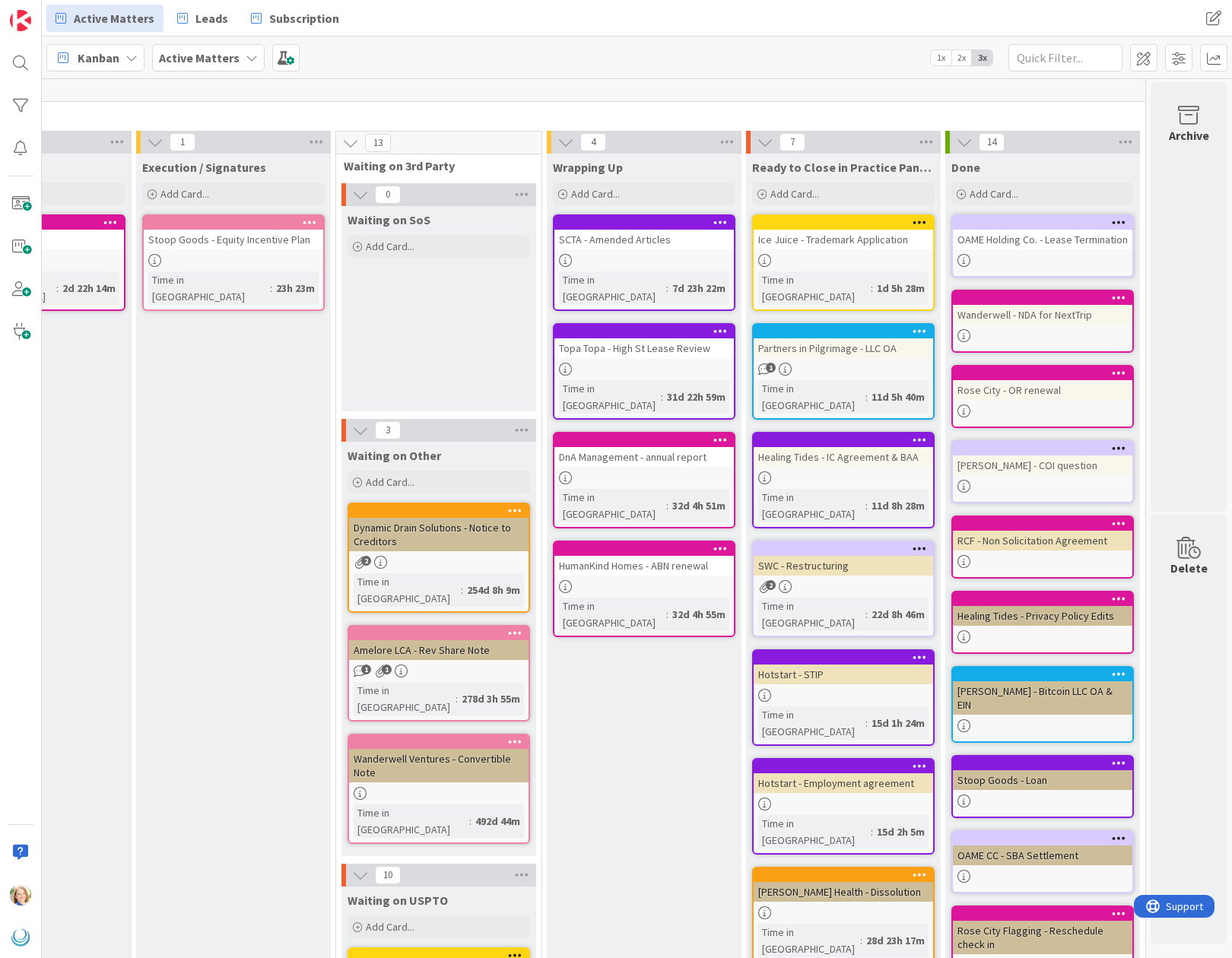
scroll to position [0, 1511]
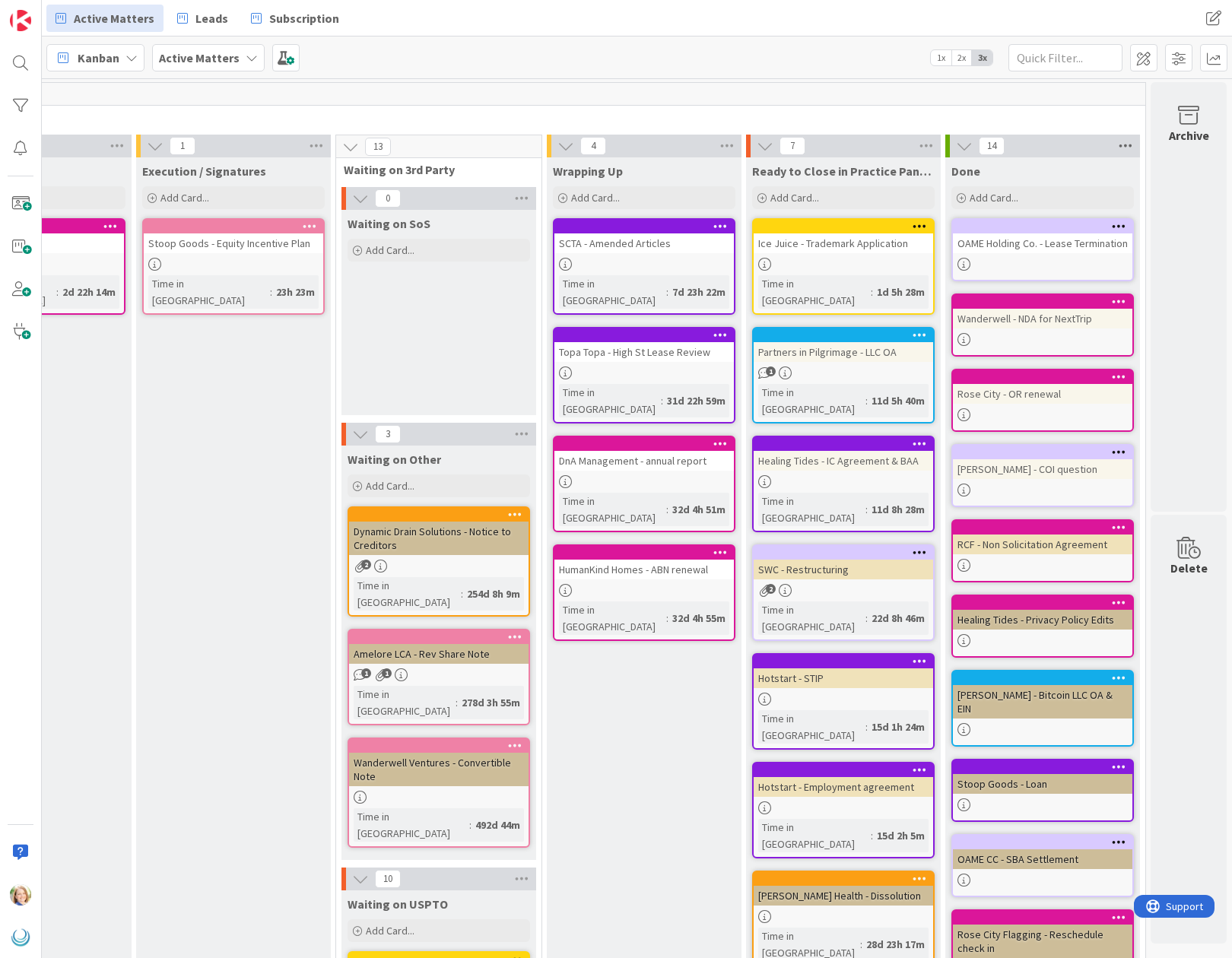
click at [1125, 147] on icon at bounding box center [1125, 146] width 20 height 22
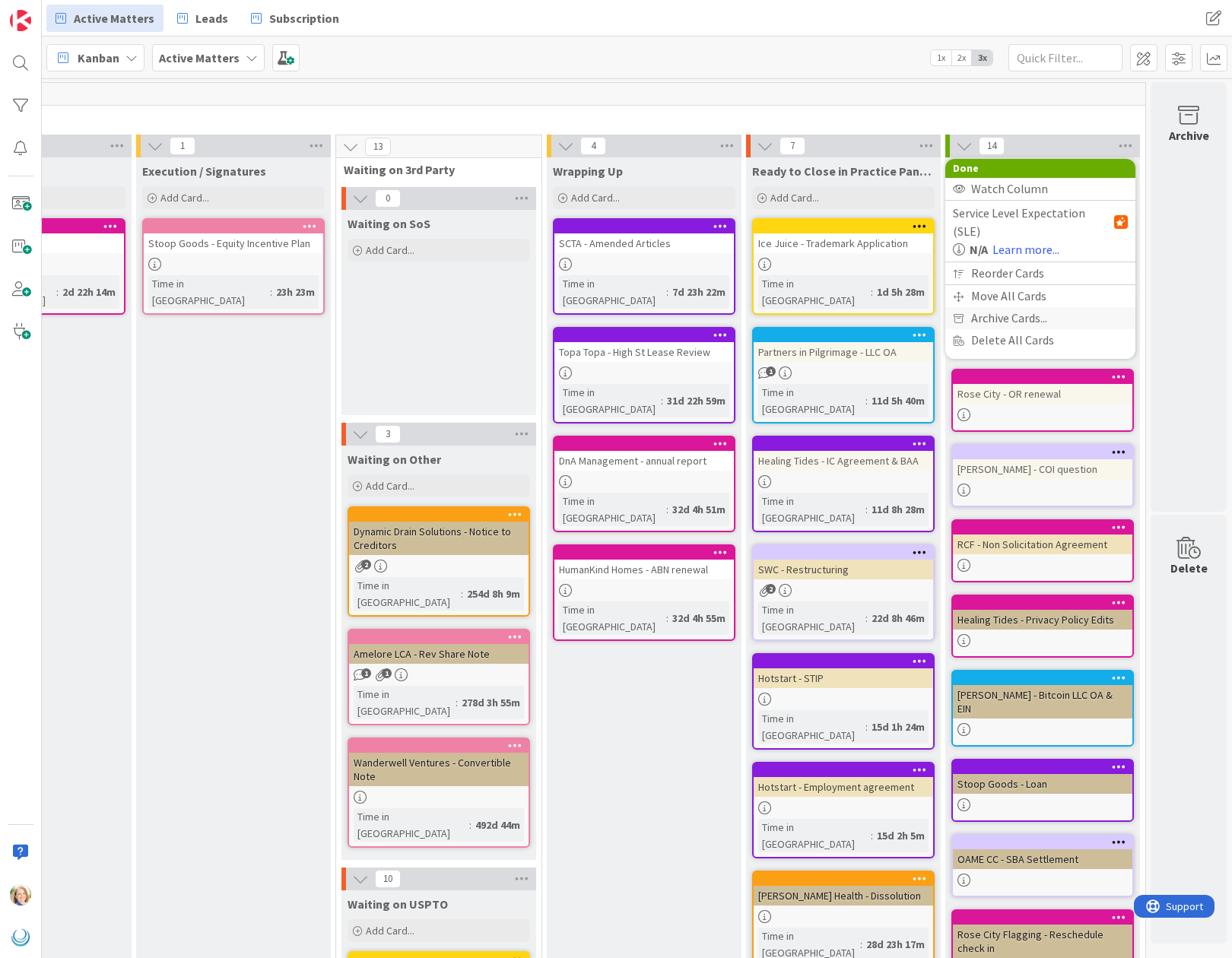
click at [1027, 307] on span "Archive Cards..." at bounding box center [1009, 318] width 76 height 22
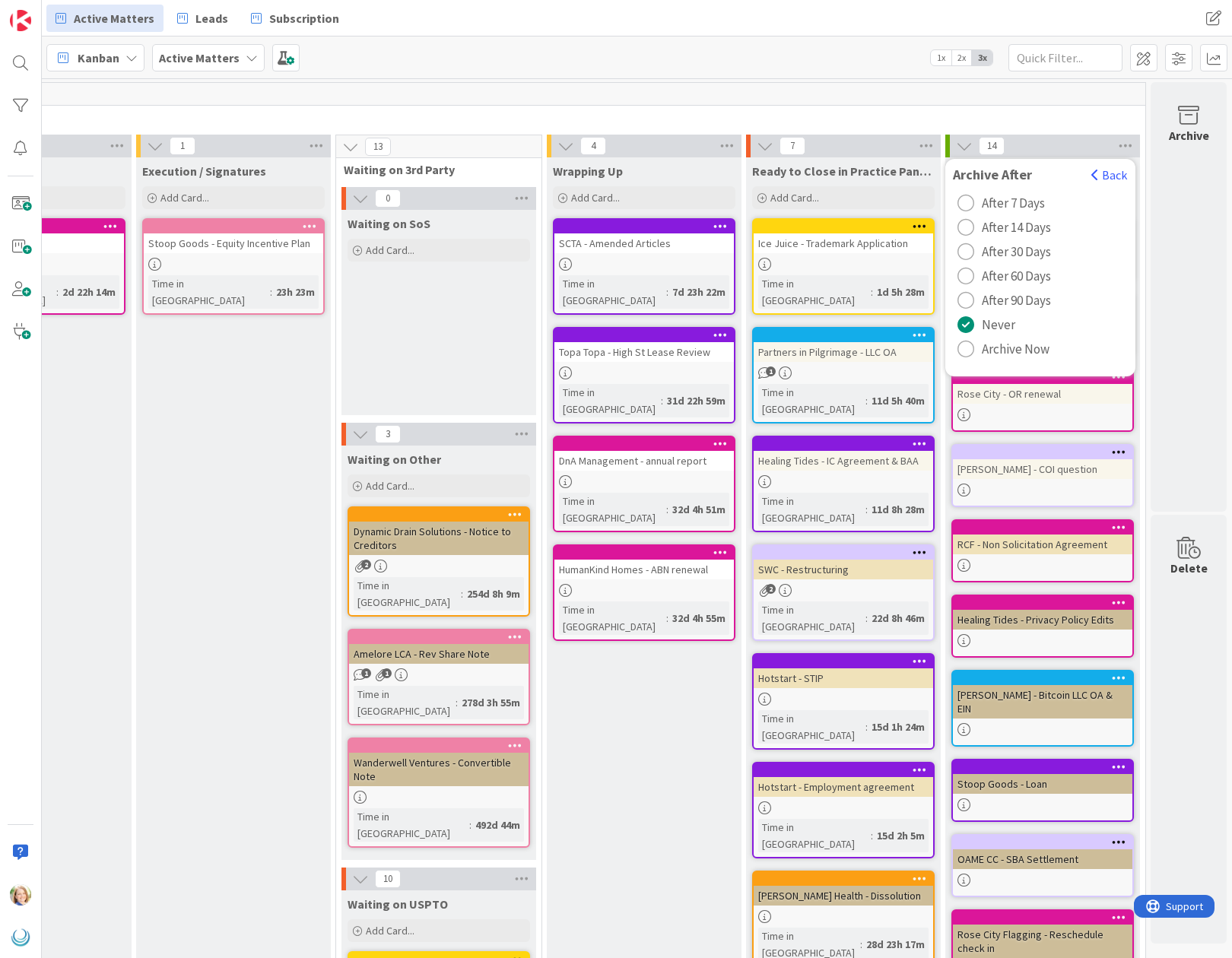
click at [1021, 350] on span "Archive Now" at bounding box center [1015, 349] width 67 height 22
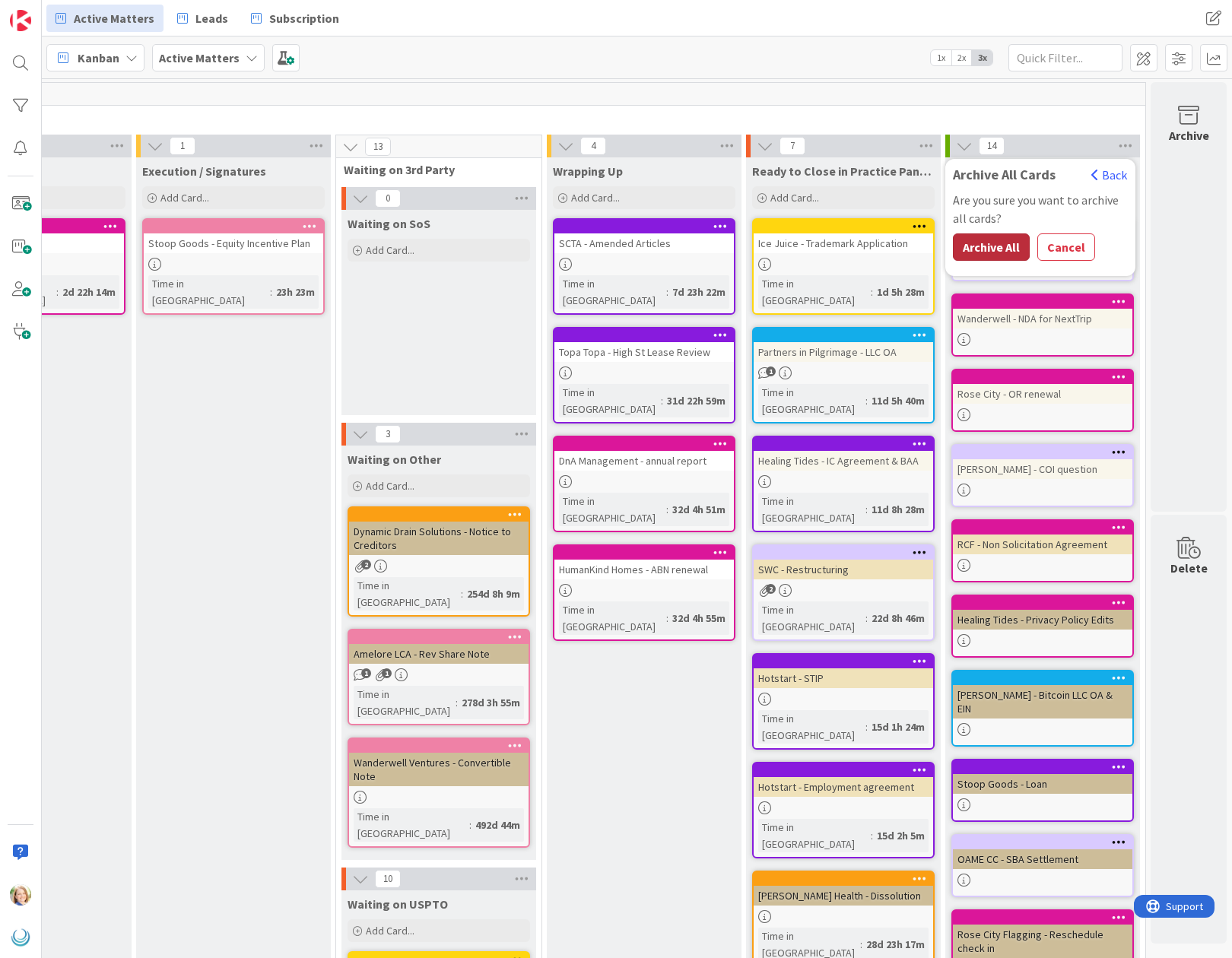
click at [1008, 249] on button "Archive All" at bounding box center [991, 247] width 77 height 28
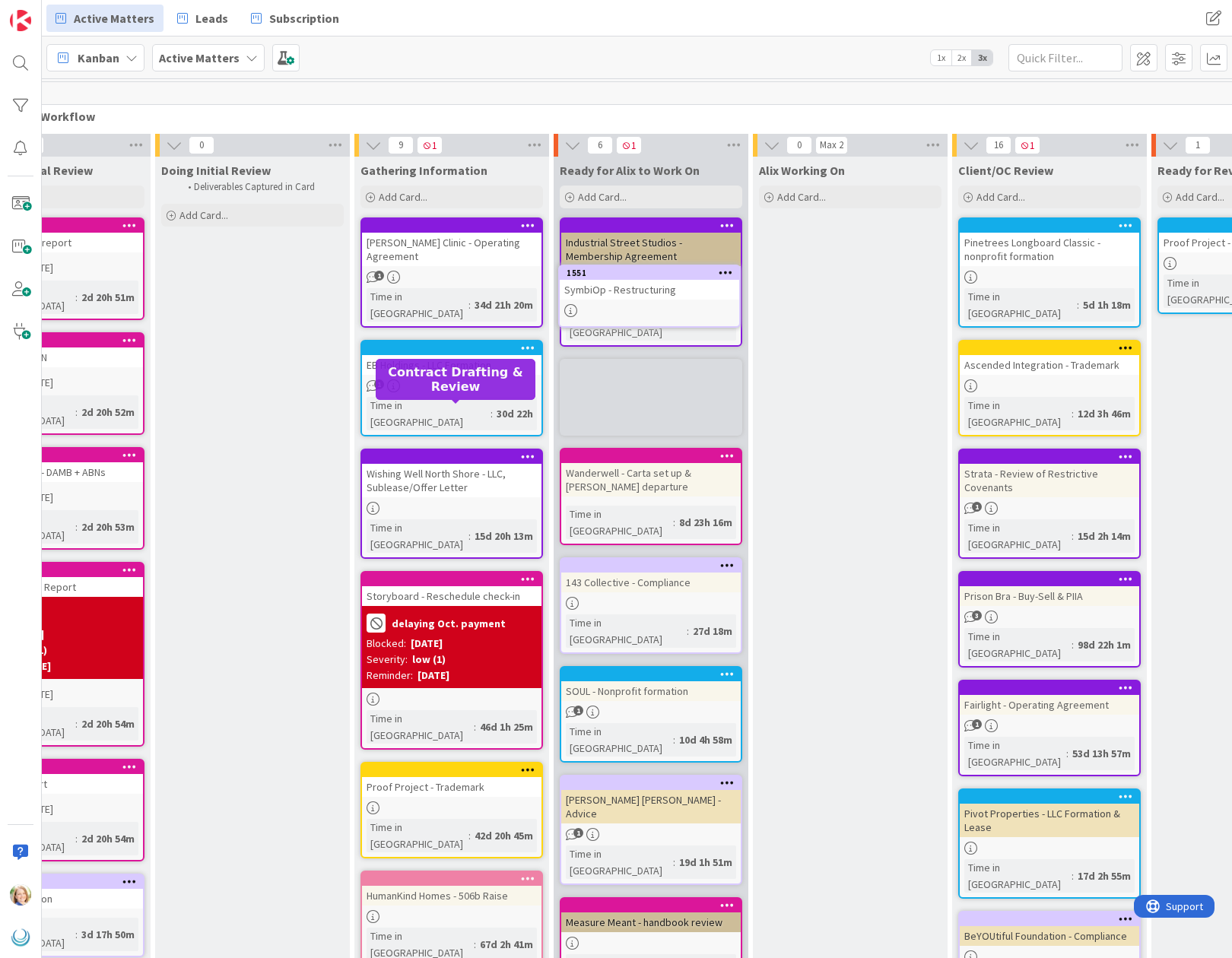
scroll to position [0, 98]
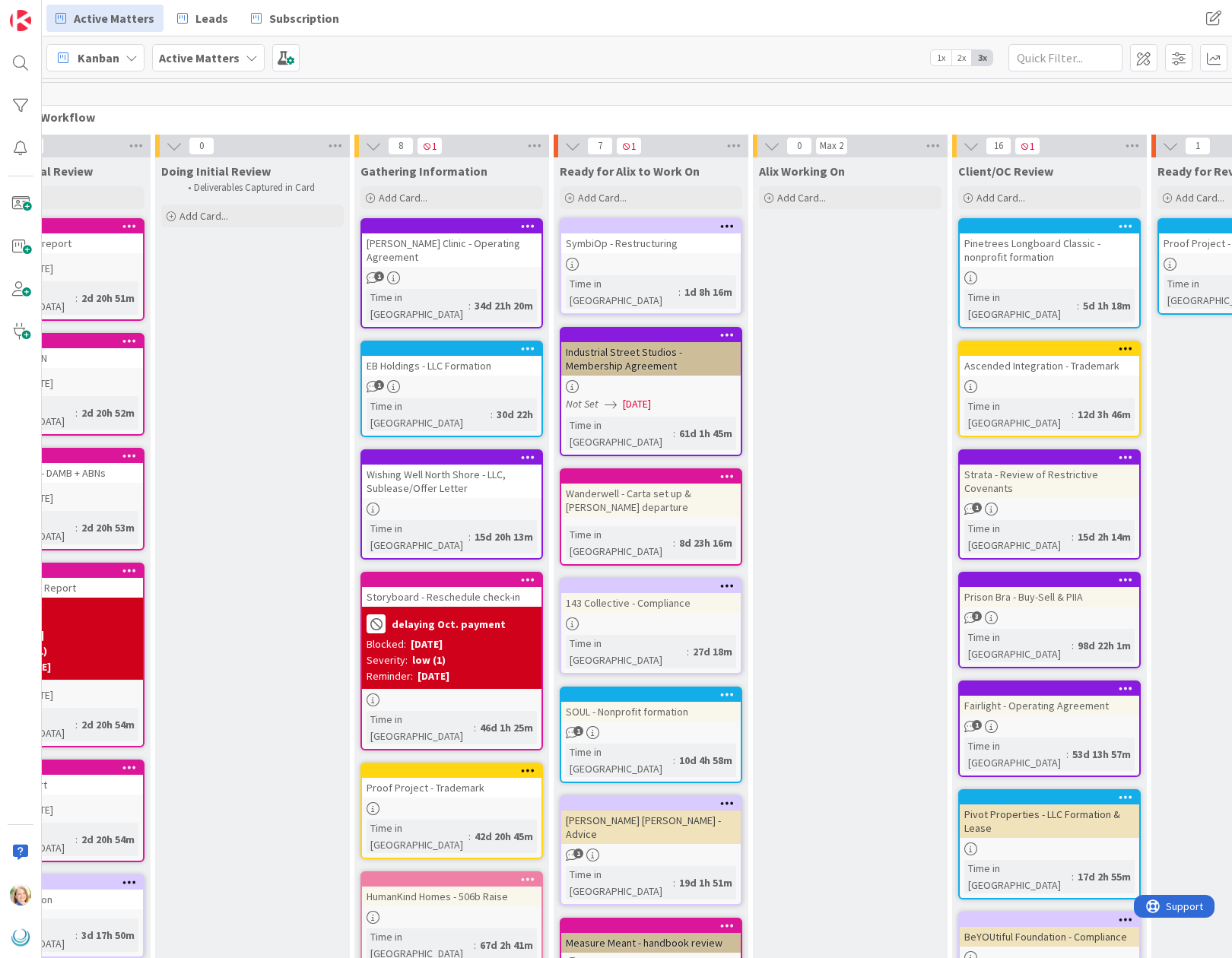
click at [661, 221] on div at bounding box center [654, 226] width 173 height 10
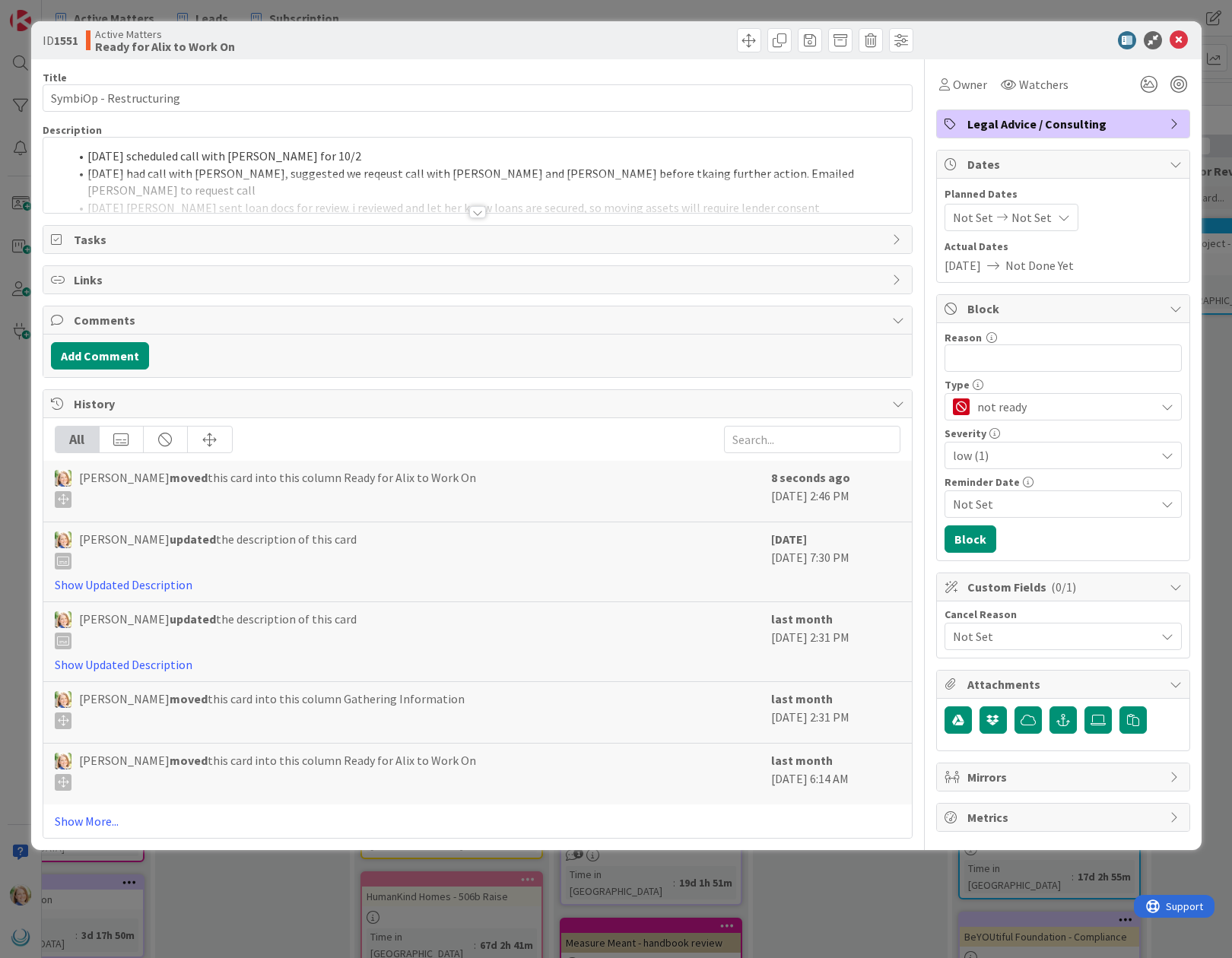
click at [86, 156] on div "[DATE] scheduled call with [PERSON_NAME] for 10/2 [DATE] had call with [PERSON_…" at bounding box center [477, 174] width 869 height 75
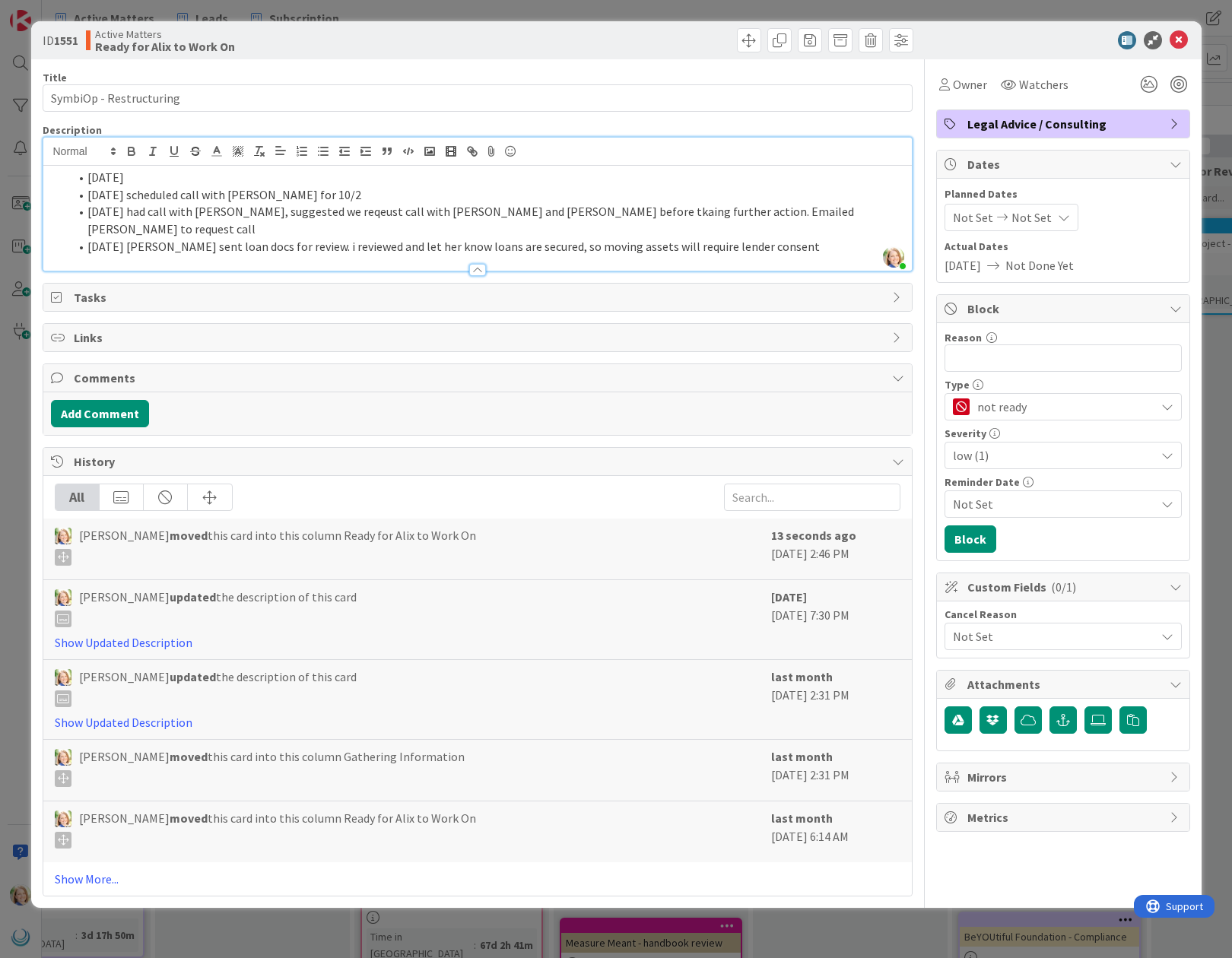
click at [114, 175] on li "[DATE]" at bounding box center [486, 178] width 835 height 17
click at [198, 180] on li "[DATE]" at bounding box center [486, 178] width 835 height 17
click at [1178, 41] on icon at bounding box center [1178, 40] width 18 height 18
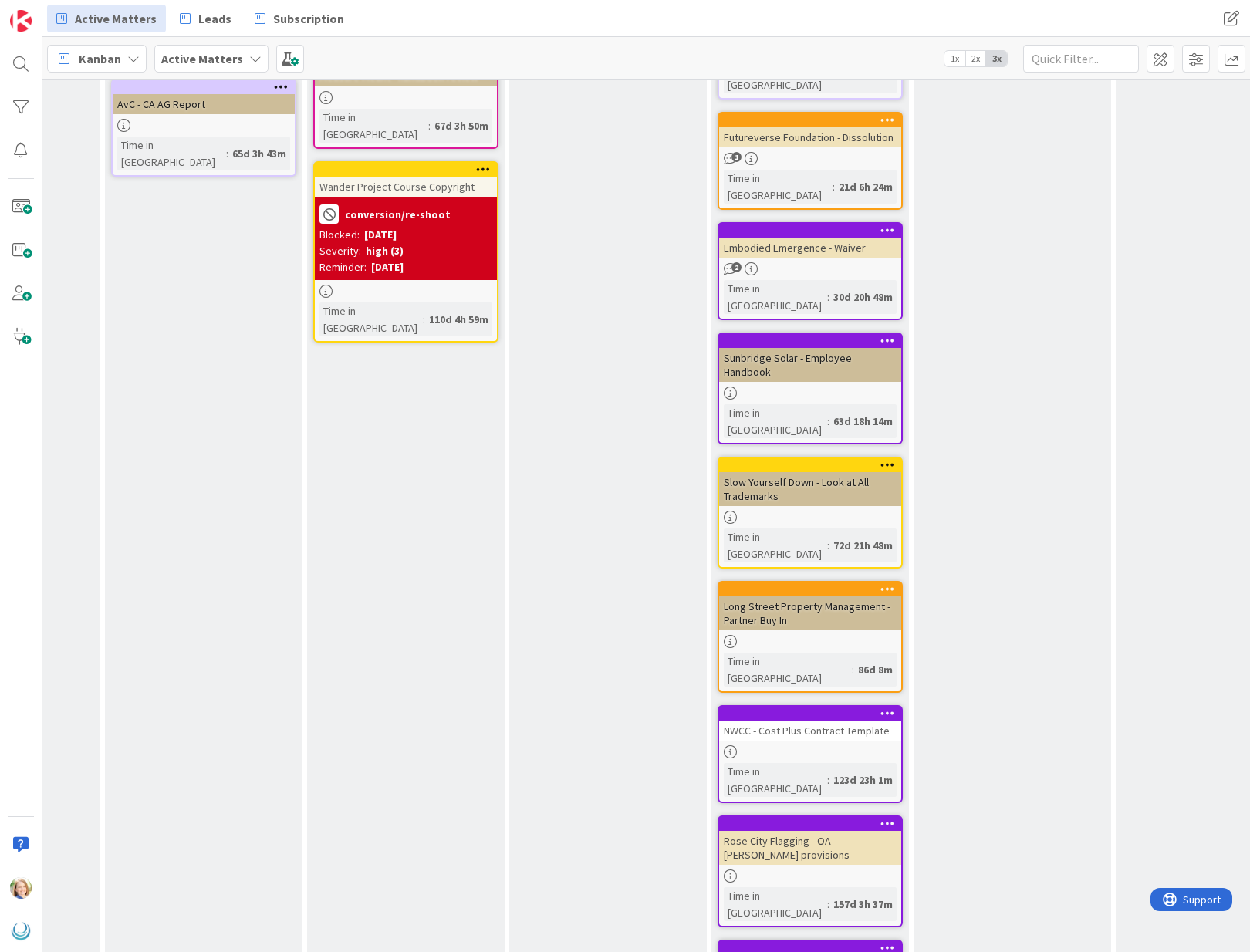
scroll to position [923, 353]
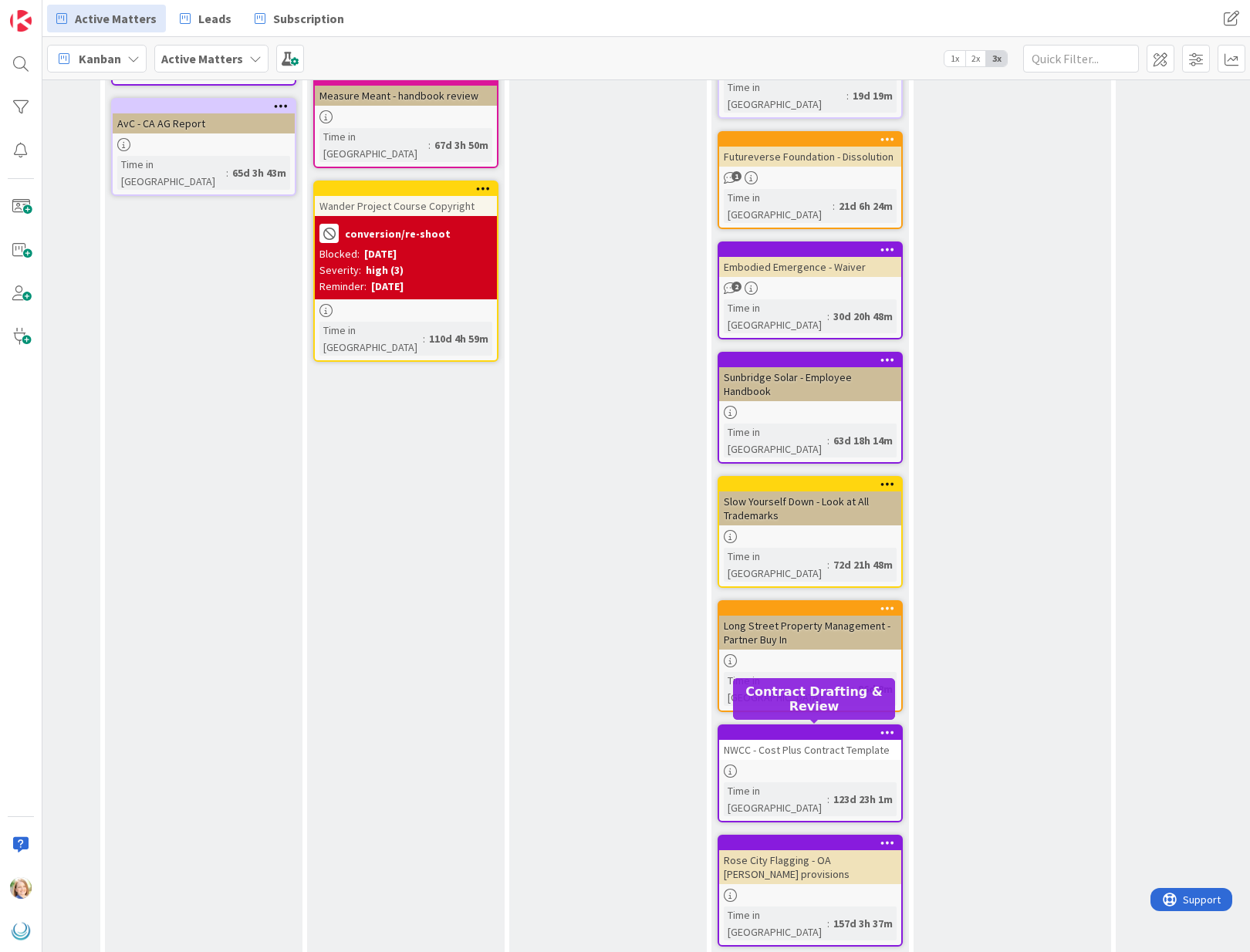
click at [766, 962] on div at bounding box center [814, 967] width 175 height 11
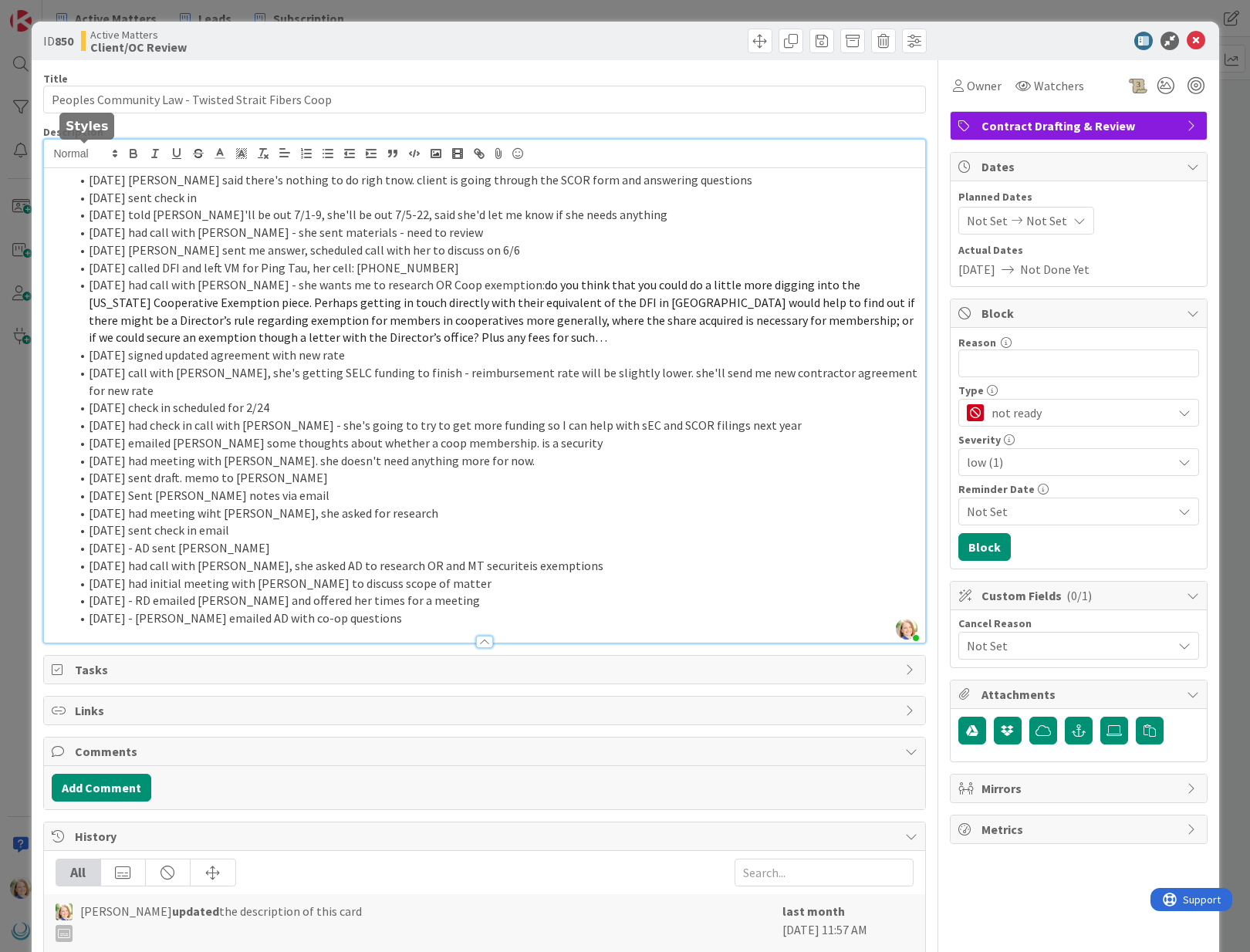
click at [85, 162] on div "[PERSON_NAME] just joined [DATE] [PERSON_NAME] said there's nothing to do righ …" at bounding box center [484, 391] width 881 height 503
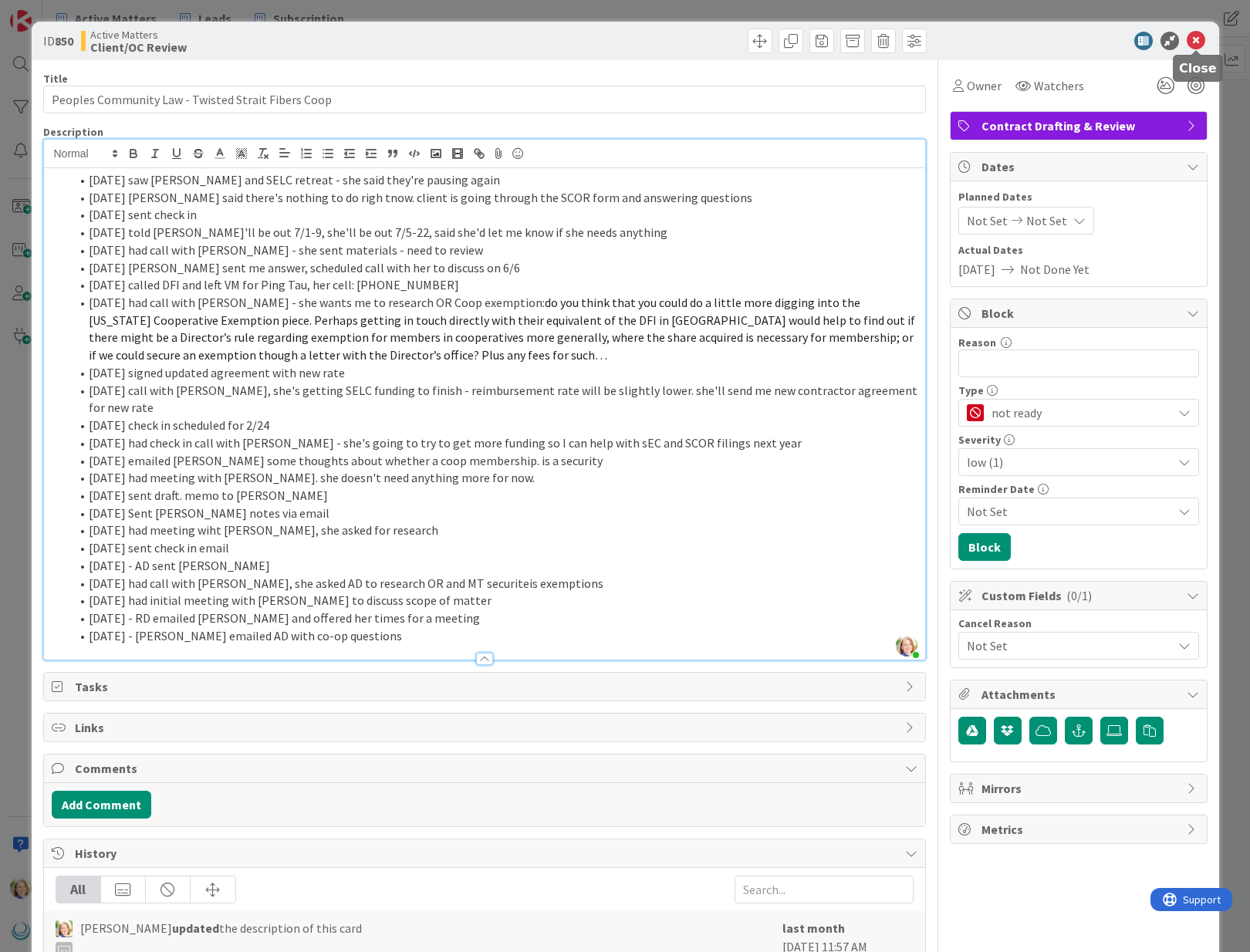
click at [1193, 42] on icon at bounding box center [1196, 40] width 18 height 18
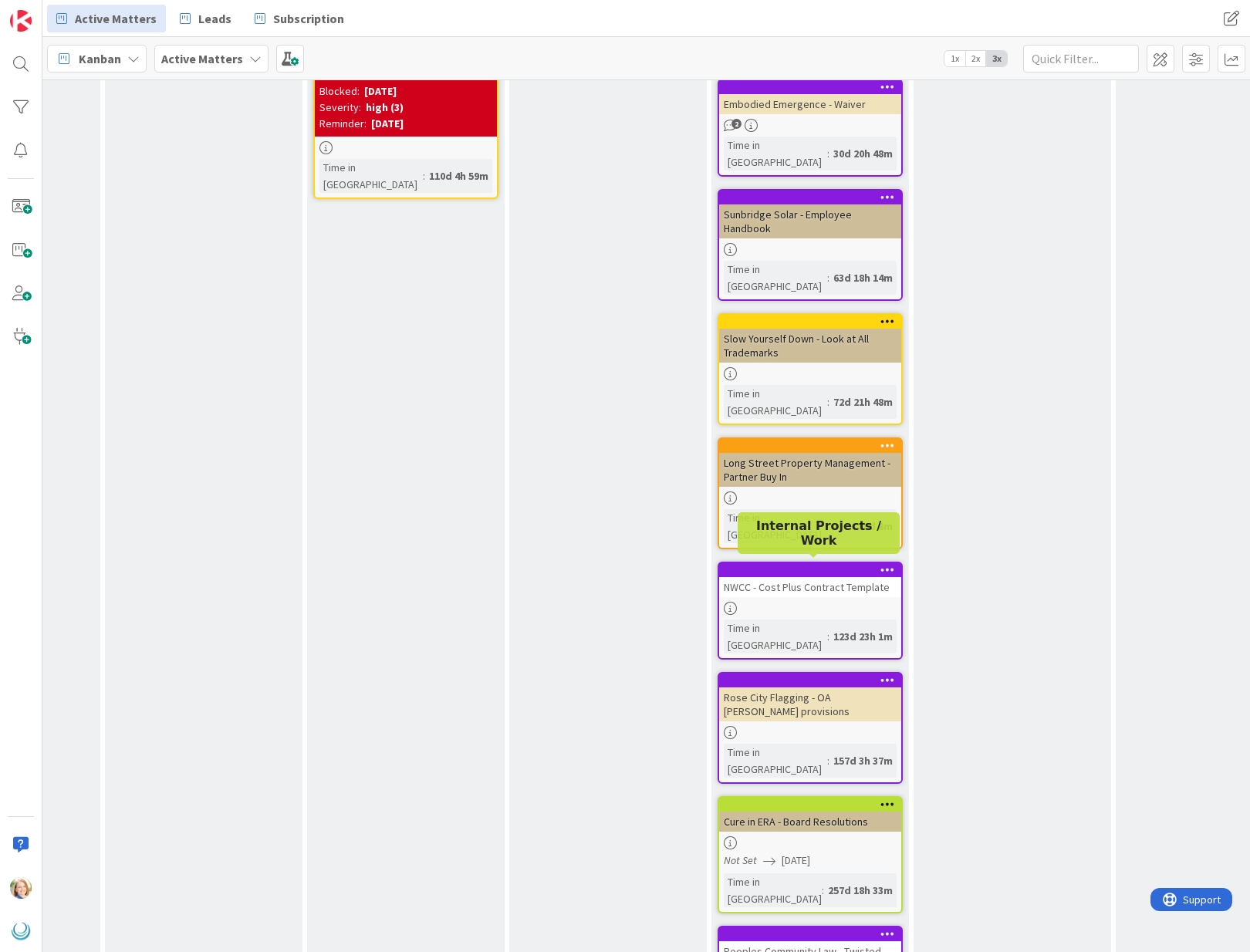
scroll to position [1090, 353]
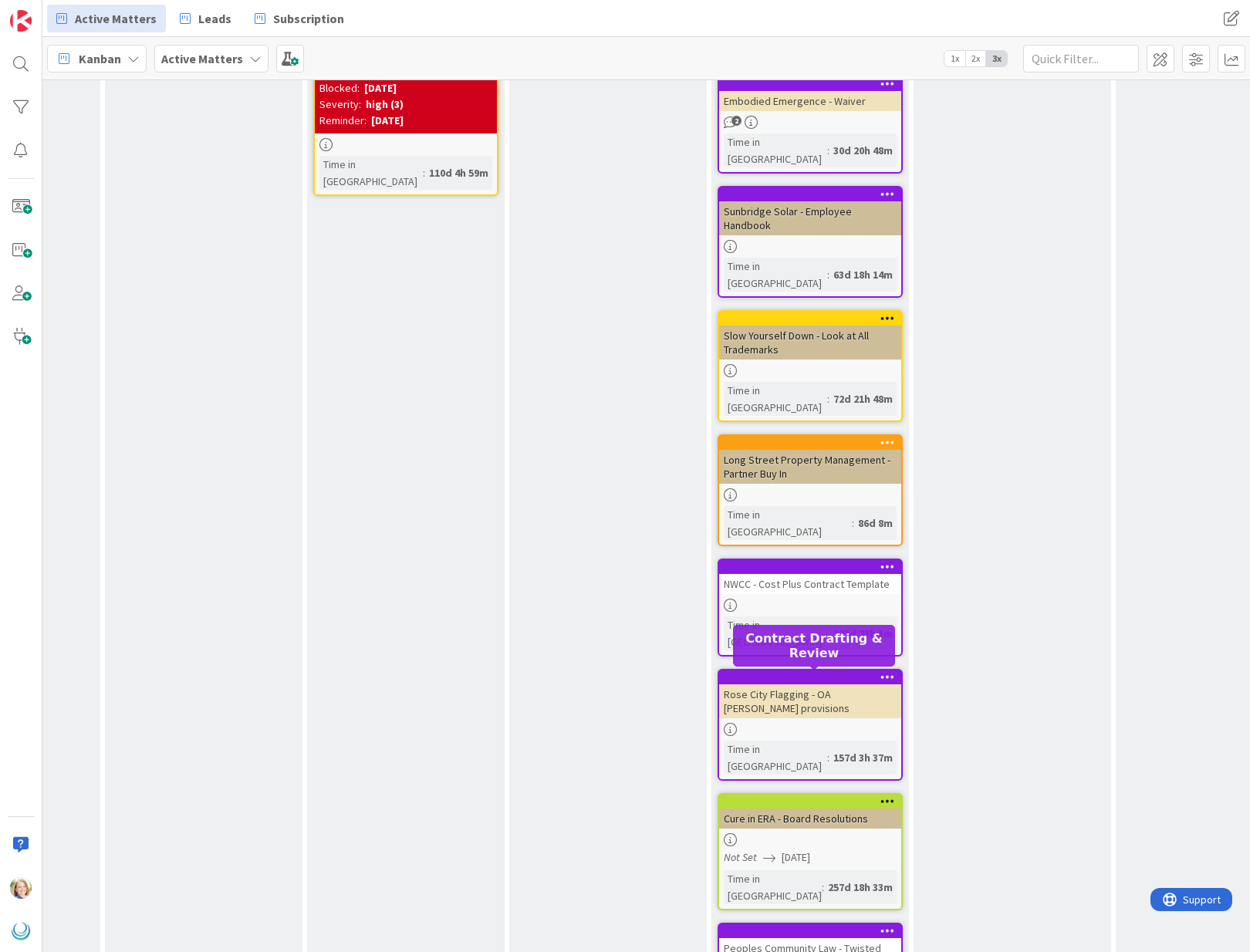
click at [791, 926] on div at bounding box center [814, 931] width 175 height 11
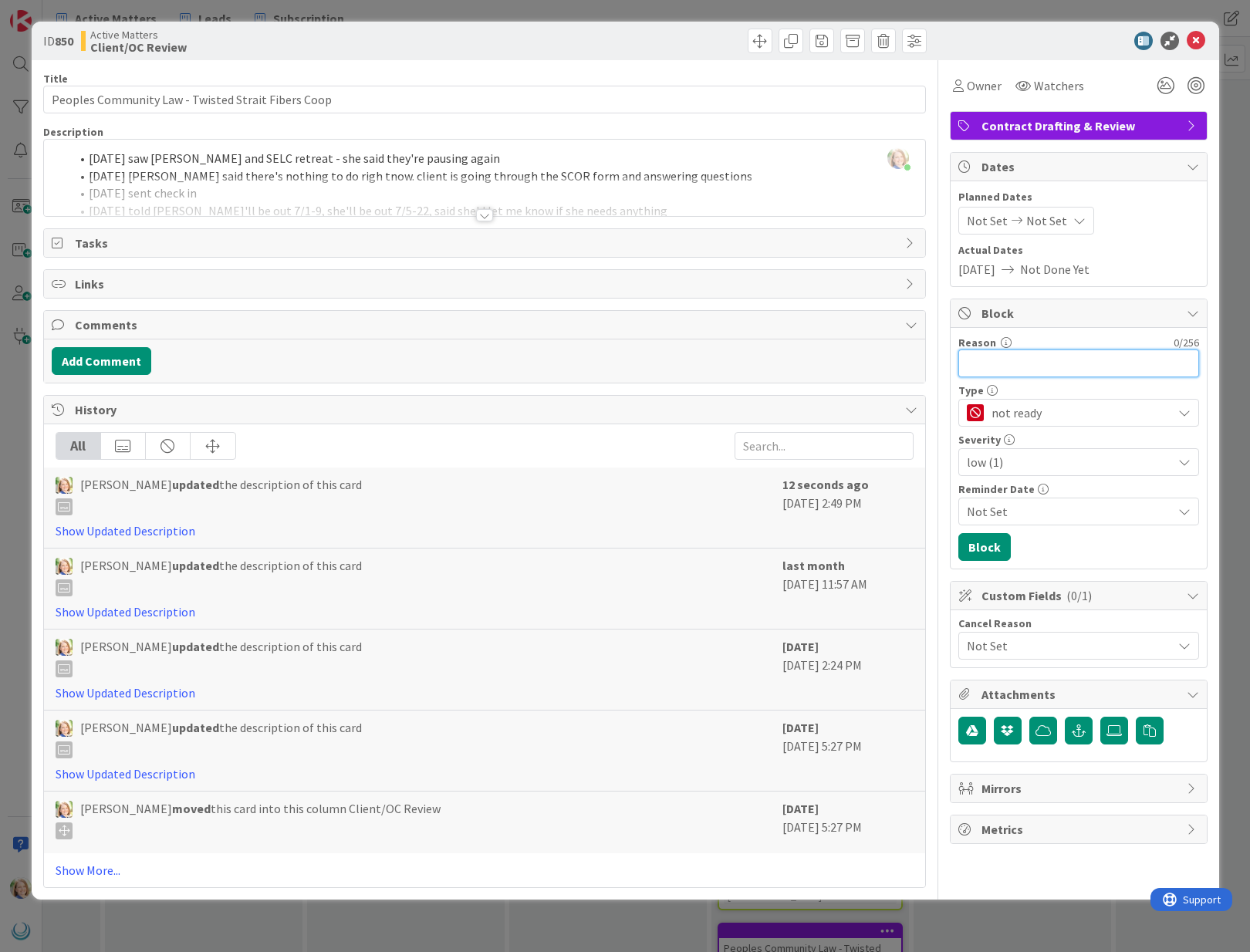
click at [1004, 360] on input "Reason" at bounding box center [1078, 363] width 241 height 28
type input "client paused"
click at [973, 549] on button "Block" at bounding box center [985, 547] width 53 height 28
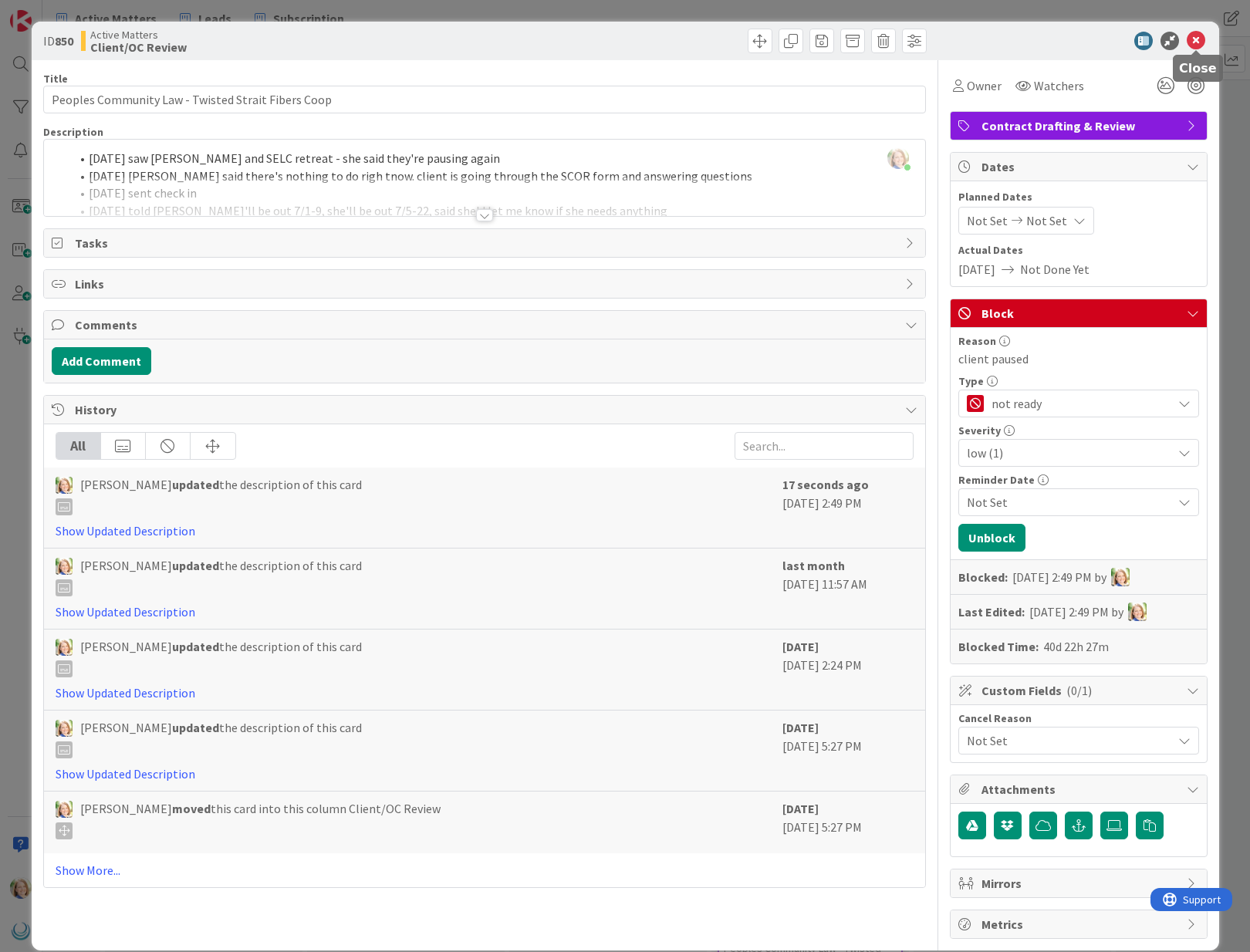
click at [1189, 40] on icon at bounding box center [1196, 40] width 18 height 18
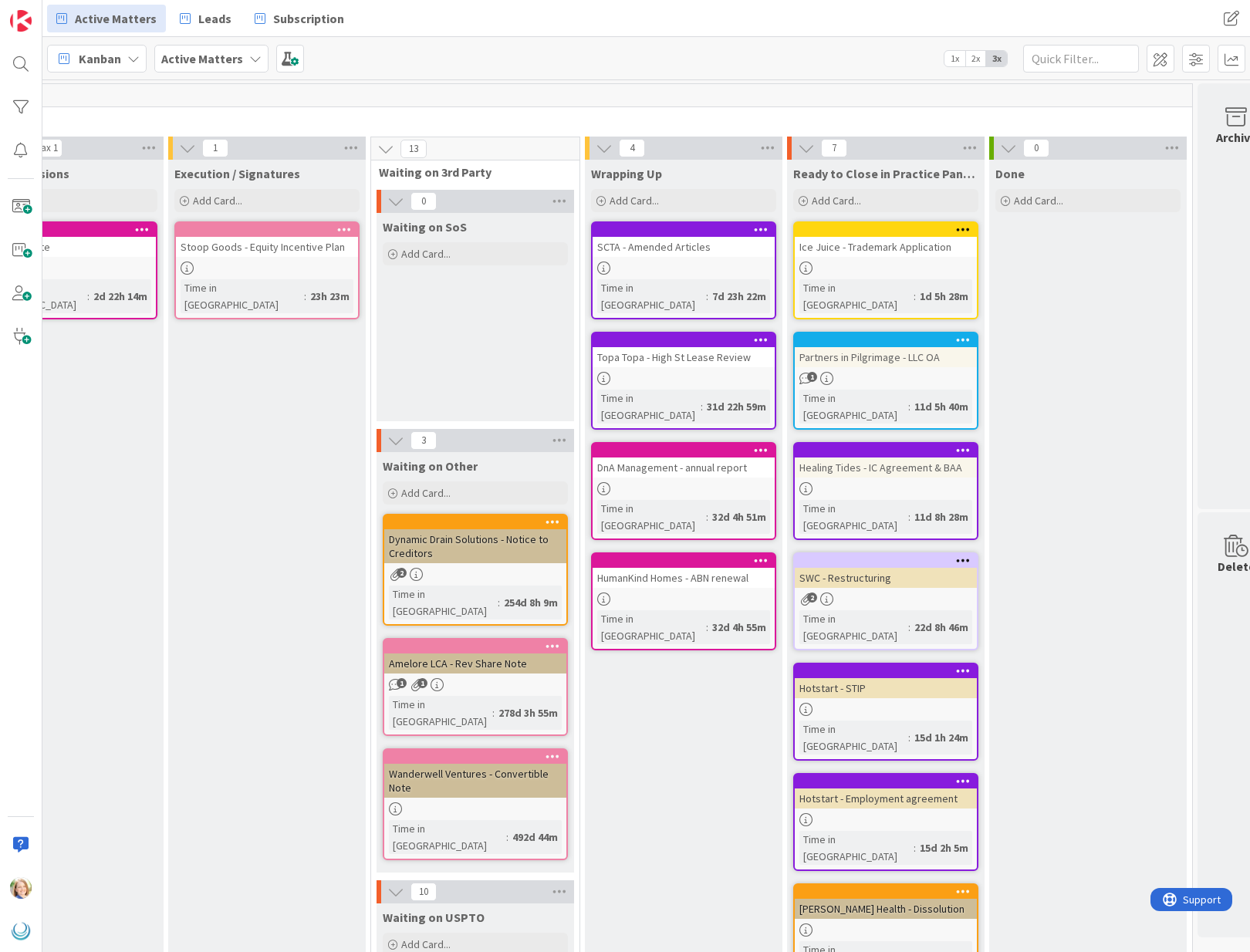
scroll to position [0, 1533]
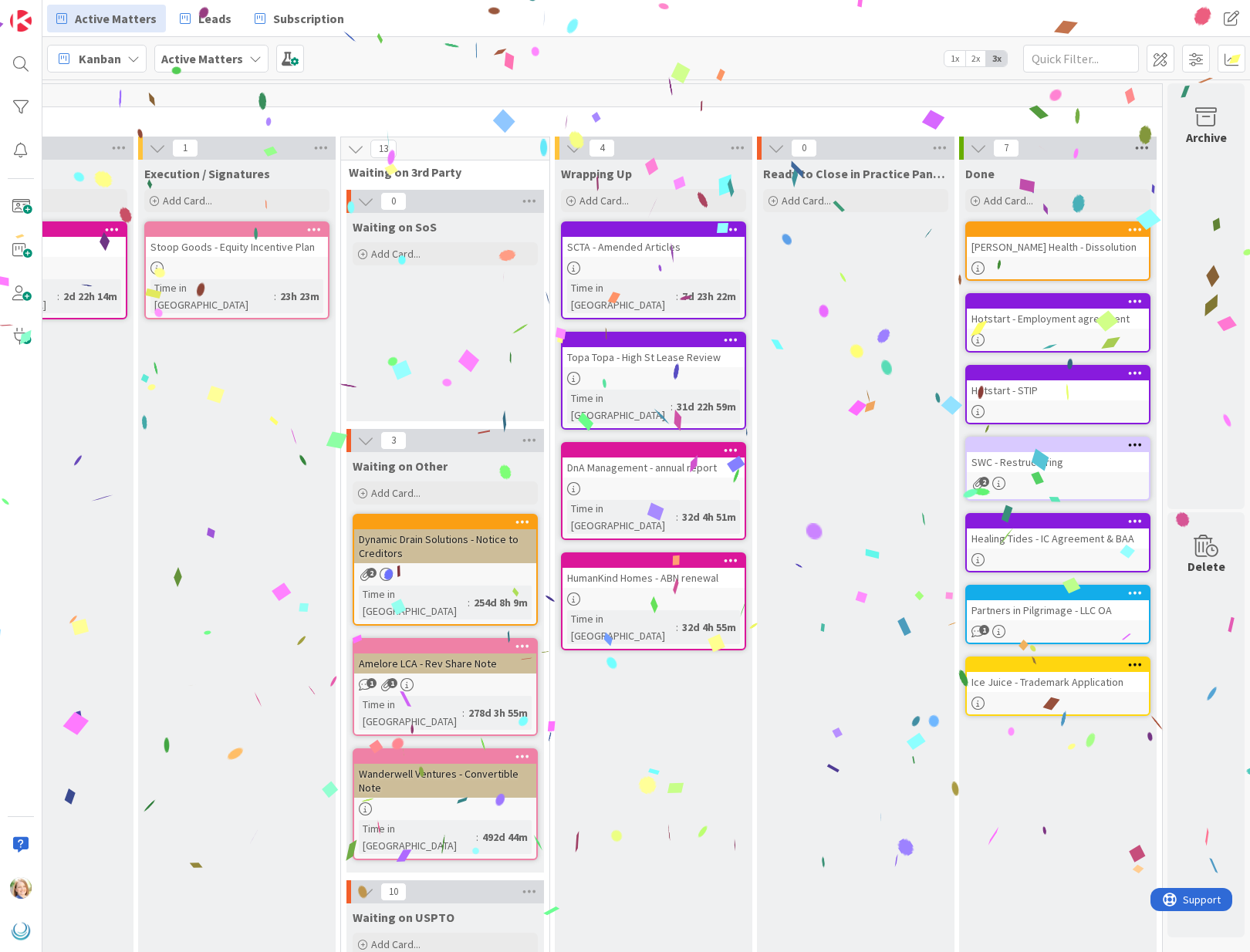
click at [1141, 145] on icon at bounding box center [1141, 148] width 20 height 23
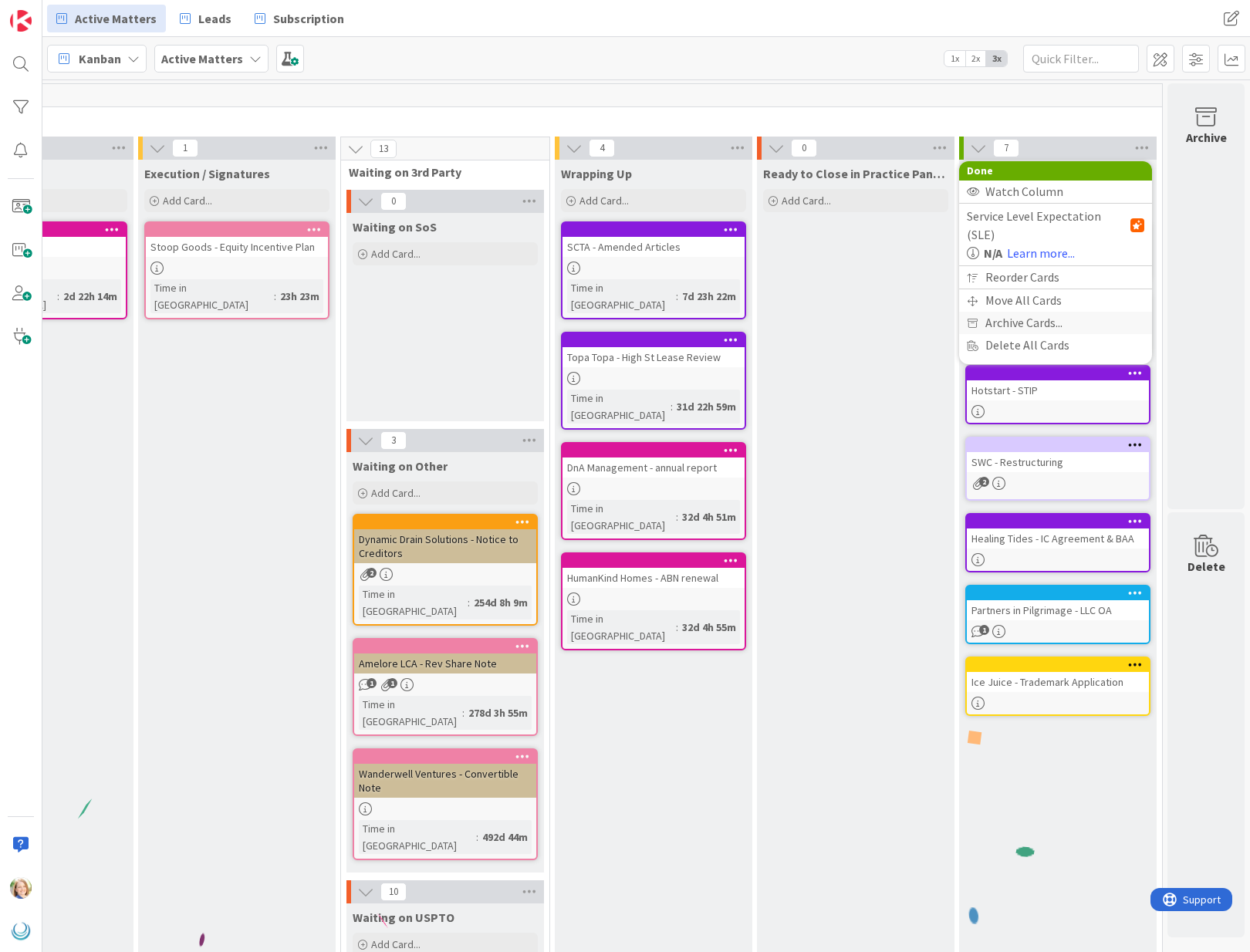
click at [1024, 312] on span "Archive Cards..." at bounding box center [1024, 323] width 77 height 23
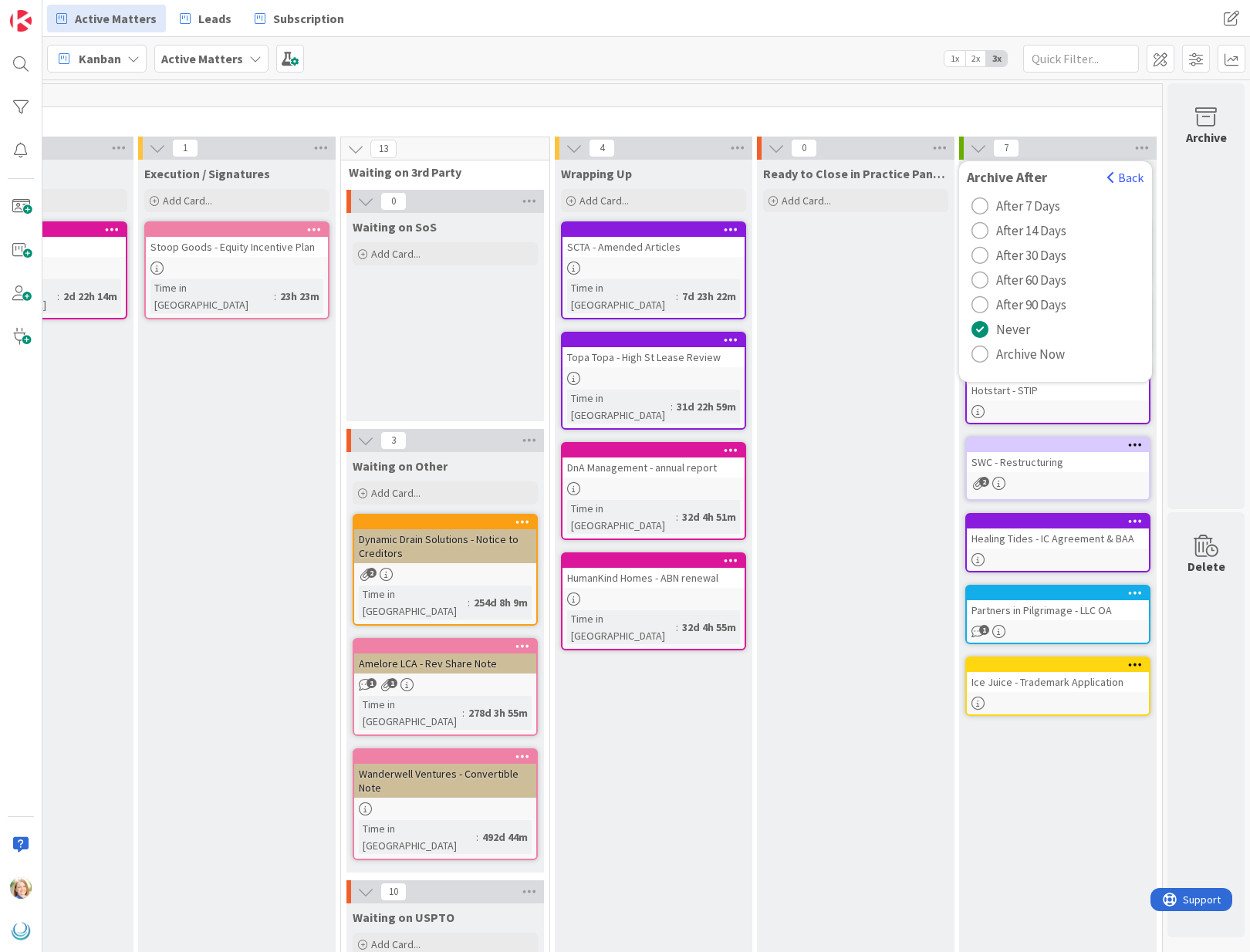
click at [1012, 355] on span "Archive Now" at bounding box center [1030, 354] width 68 height 23
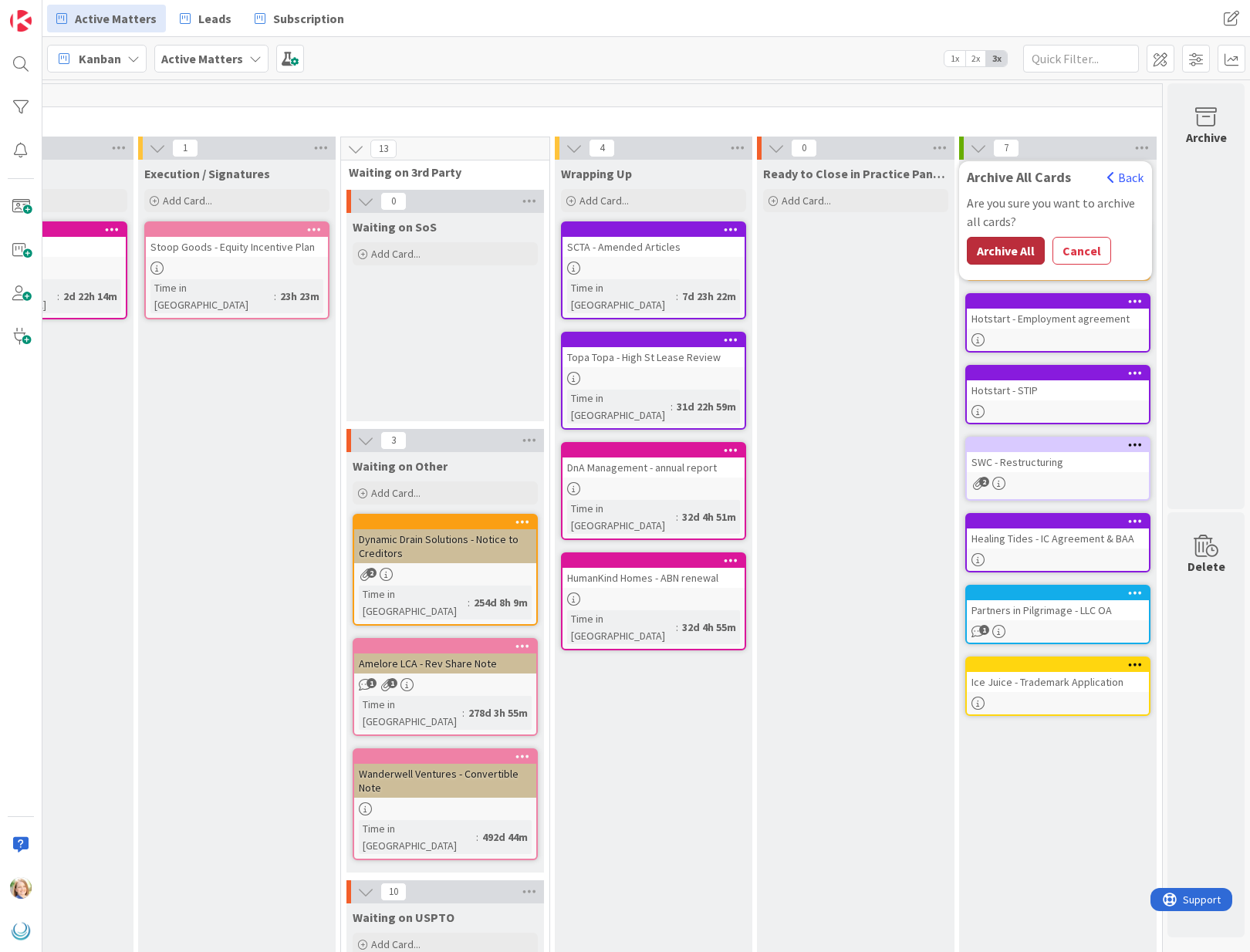
click at [1013, 250] on button "Archive All" at bounding box center [1006, 250] width 78 height 28
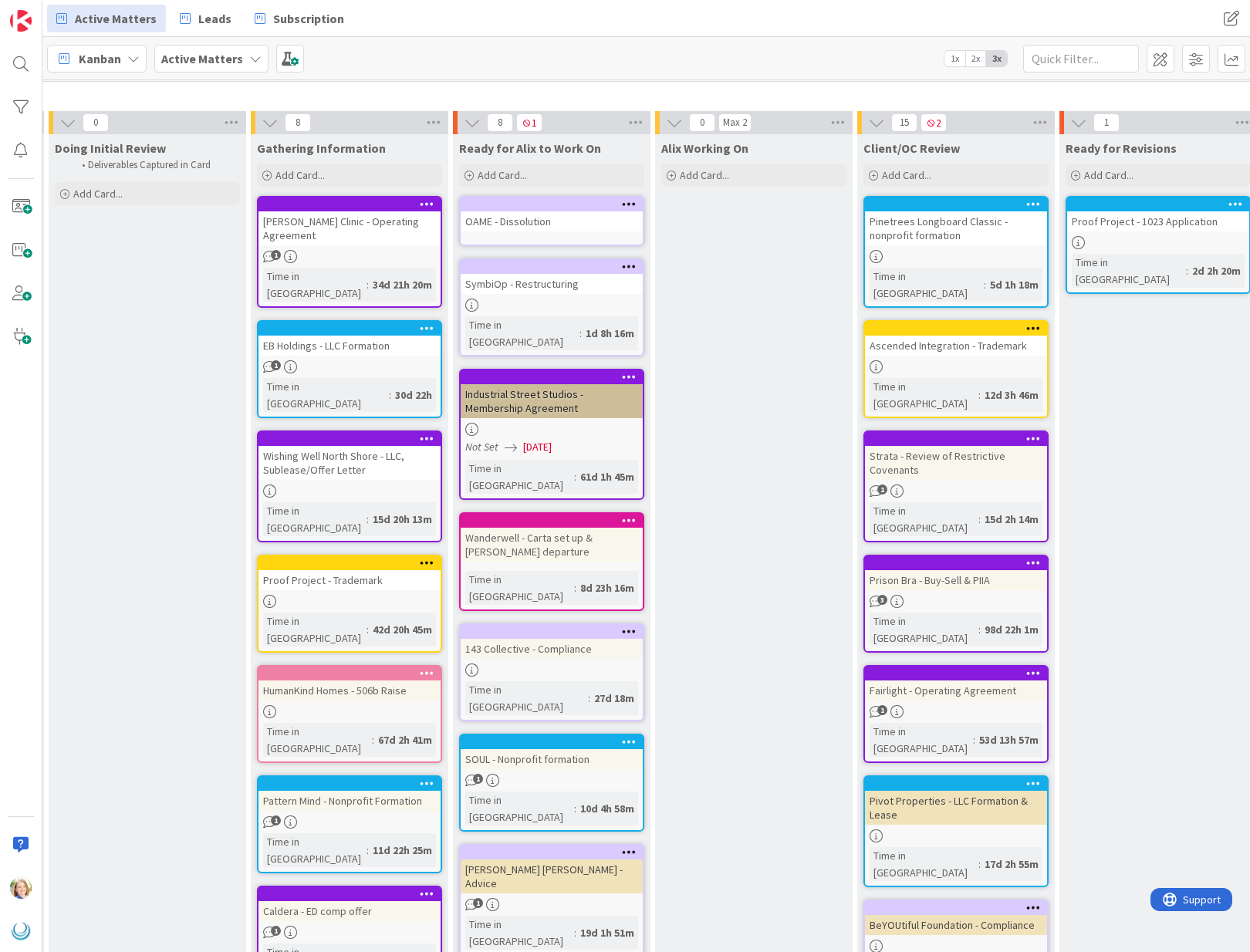
scroll to position [0, 208]
